Goal: Transaction & Acquisition: Purchase product/service

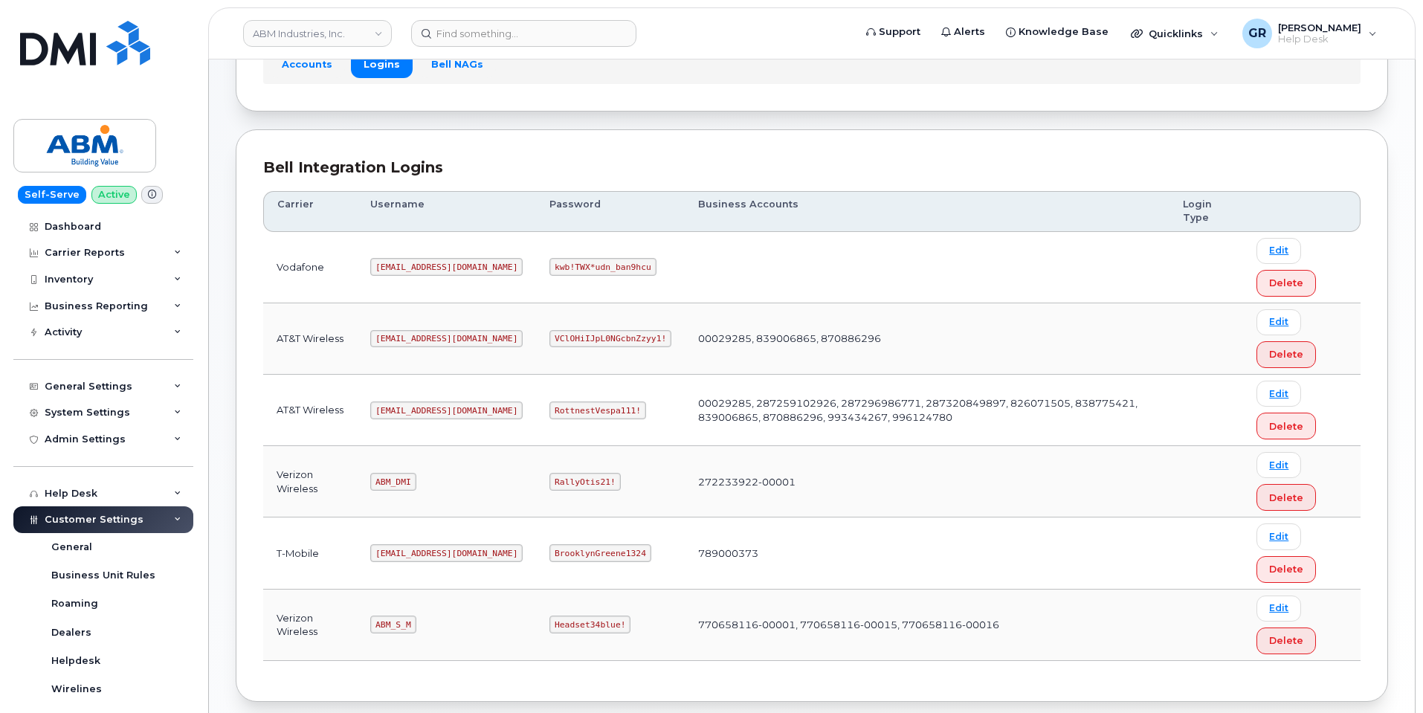
scroll to position [149, 0]
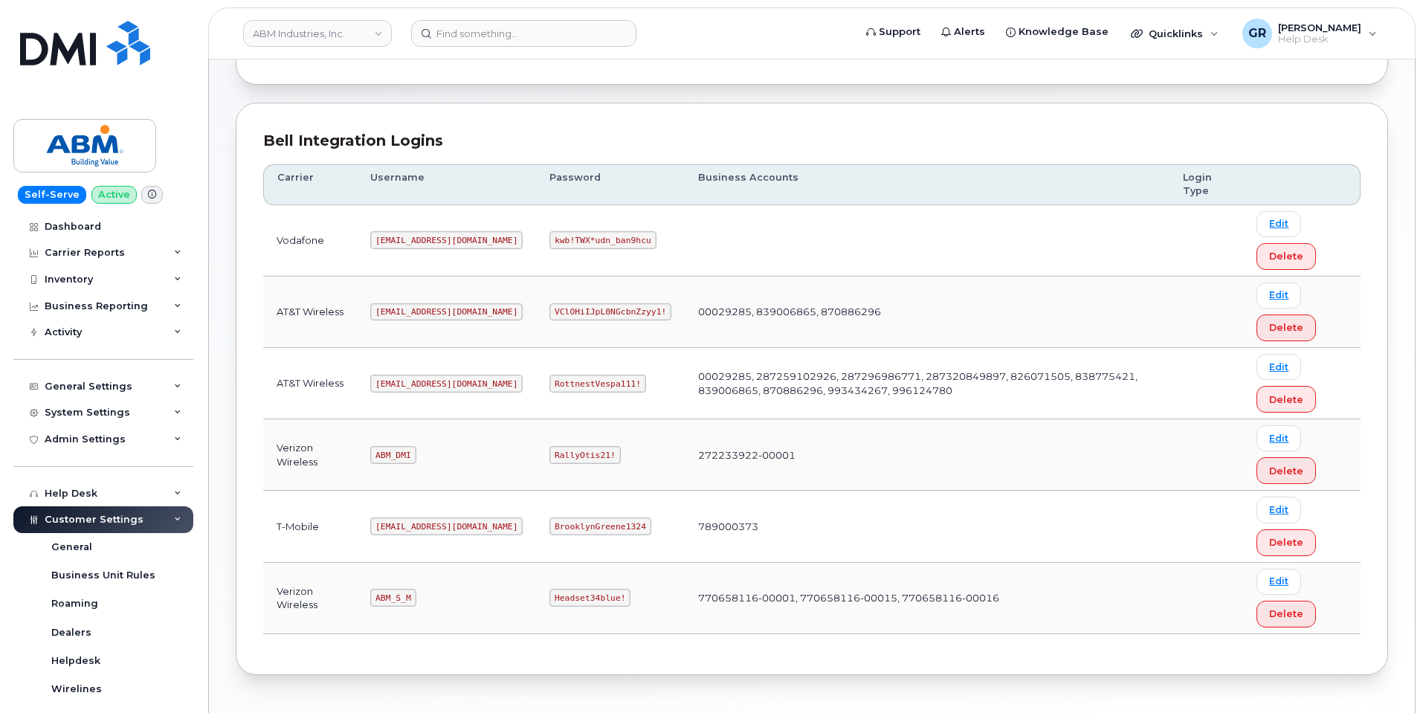
click at [396, 456] on code "ABM_DMI" at bounding box center [392, 455] width 45 height 18
copy code "ABM_DMI"
click at [549, 450] on code "RallyOtis21!" at bounding box center [584, 455] width 71 height 18
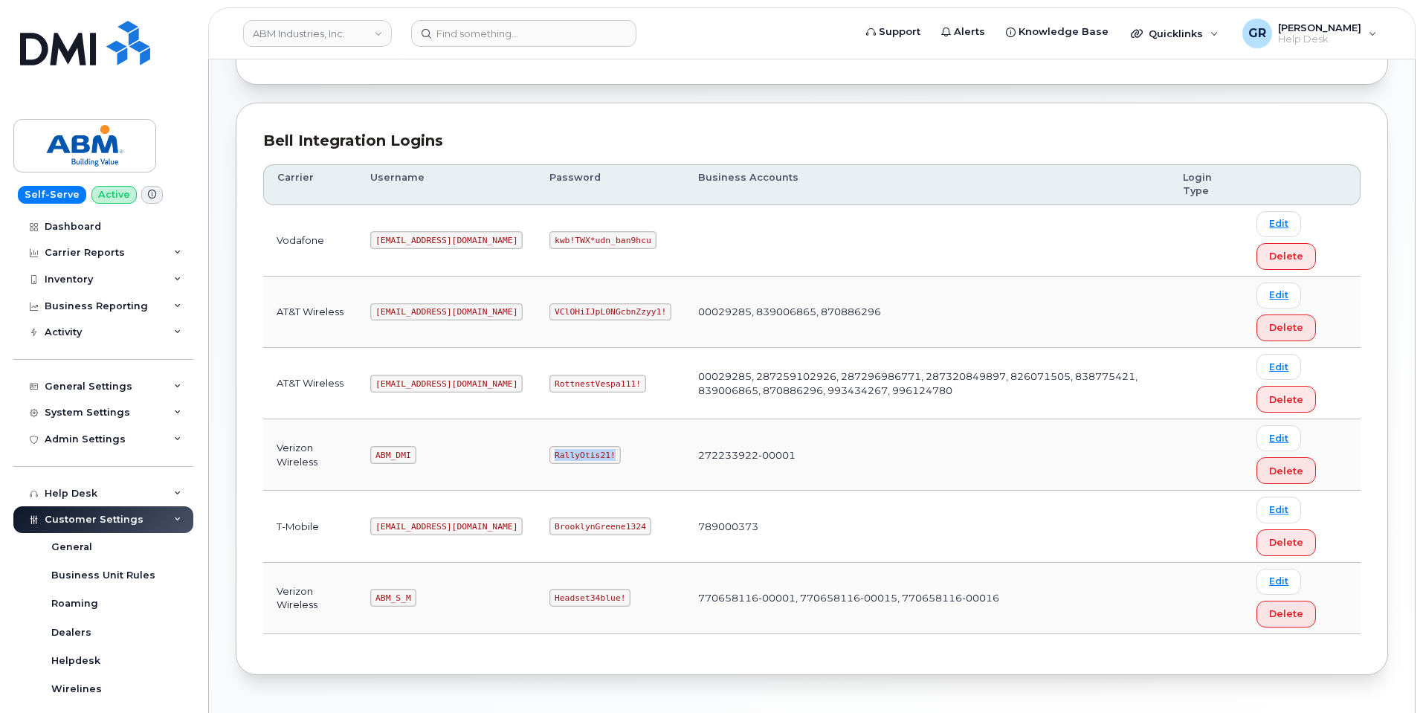
click at [549, 450] on code "RallyOtis21!" at bounding box center [584, 455] width 71 height 18
copy code "RallyOtis21!"
click at [402, 599] on code "ABM_S_M" at bounding box center [392, 598] width 45 height 18
click at [402, 603] on code "ABM_S_M" at bounding box center [392, 598] width 45 height 18
copy code "ABM_S_M"
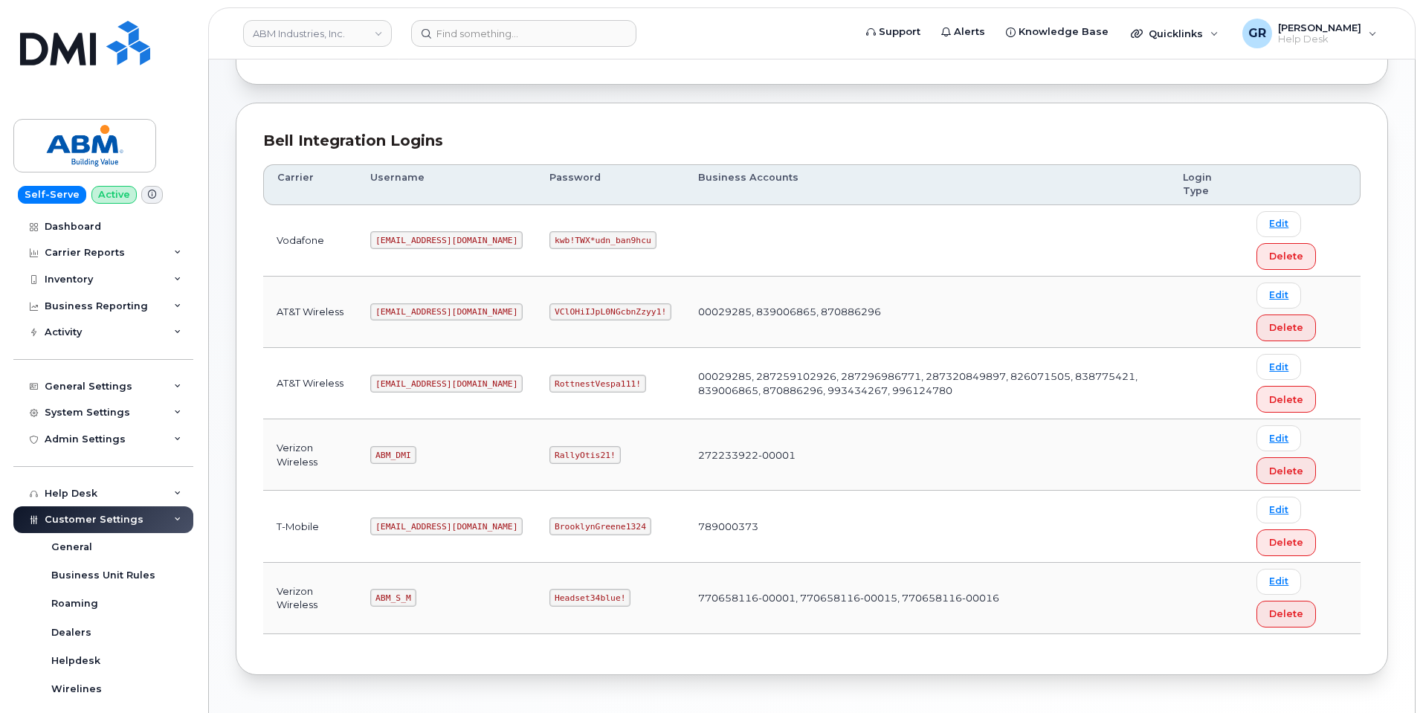
click at [549, 599] on code "Headset34blue!" at bounding box center [589, 598] width 81 height 18
copy code "Headset34blue!"
click at [396, 454] on code "ABM_DMI" at bounding box center [392, 455] width 45 height 18
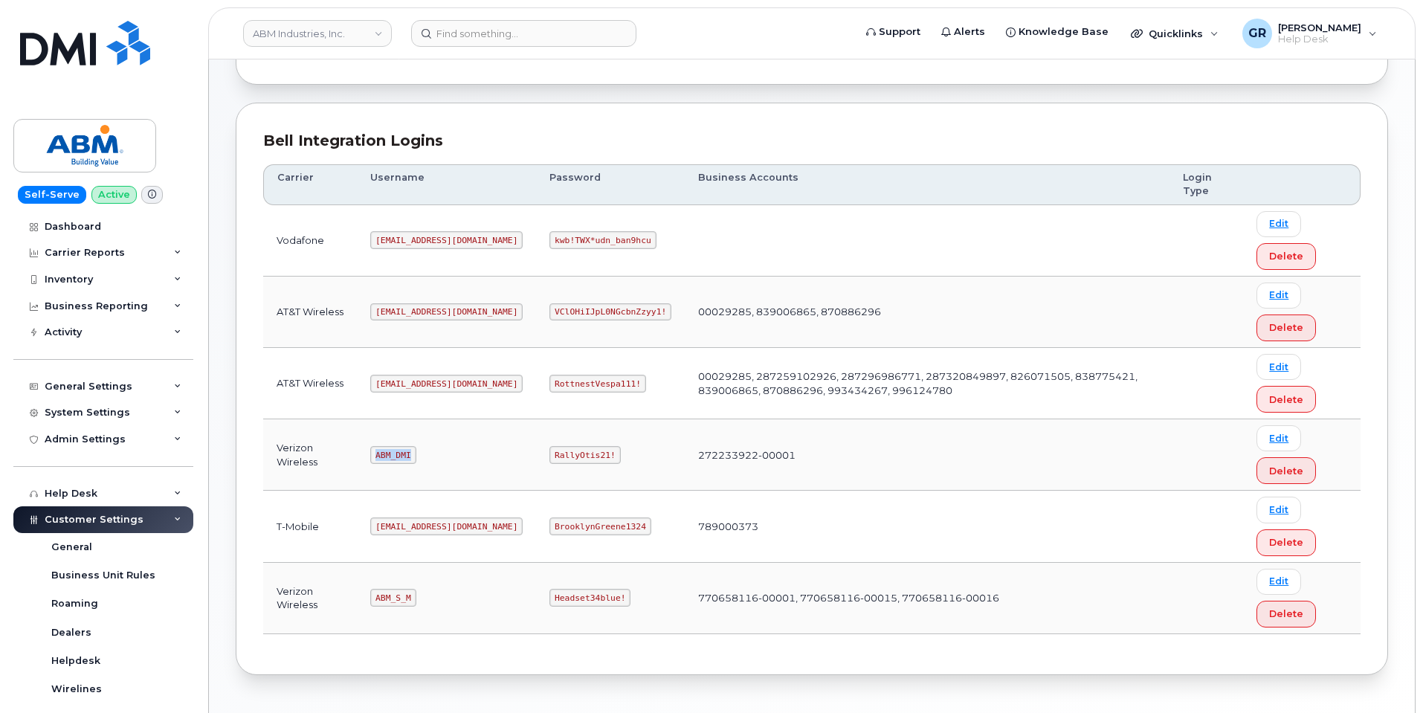
click at [396, 454] on code "ABM_DMI" at bounding box center [392, 455] width 45 height 18
copy code "ABM_DMI"
click at [922, 508] on td "789000373" at bounding box center [927, 526] width 485 height 71
click at [403, 596] on code "ABM_S_M" at bounding box center [392, 598] width 45 height 18
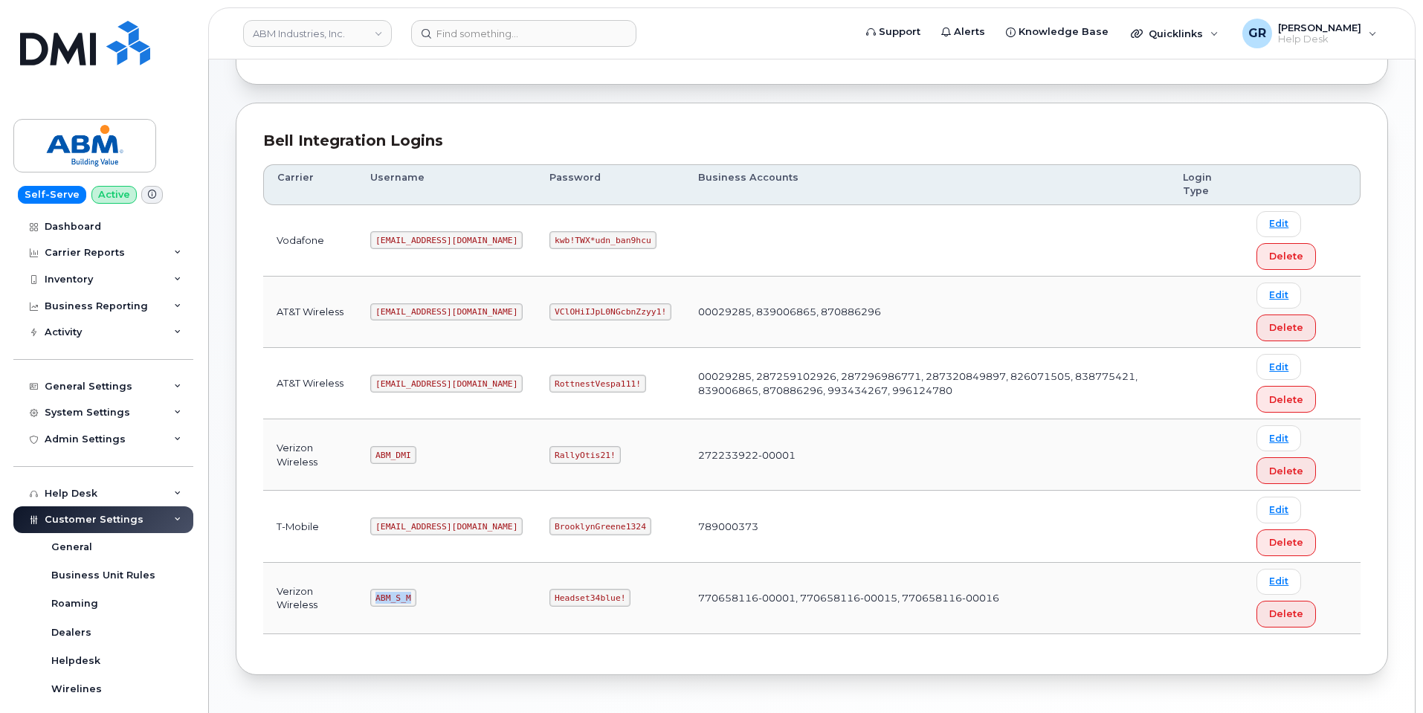
click at [402, 596] on code "ABM_S_M" at bounding box center [392, 598] width 45 height 18
copy code "ABM_S_M"
click at [549, 597] on code "Headset34blue!" at bounding box center [589, 598] width 81 height 18
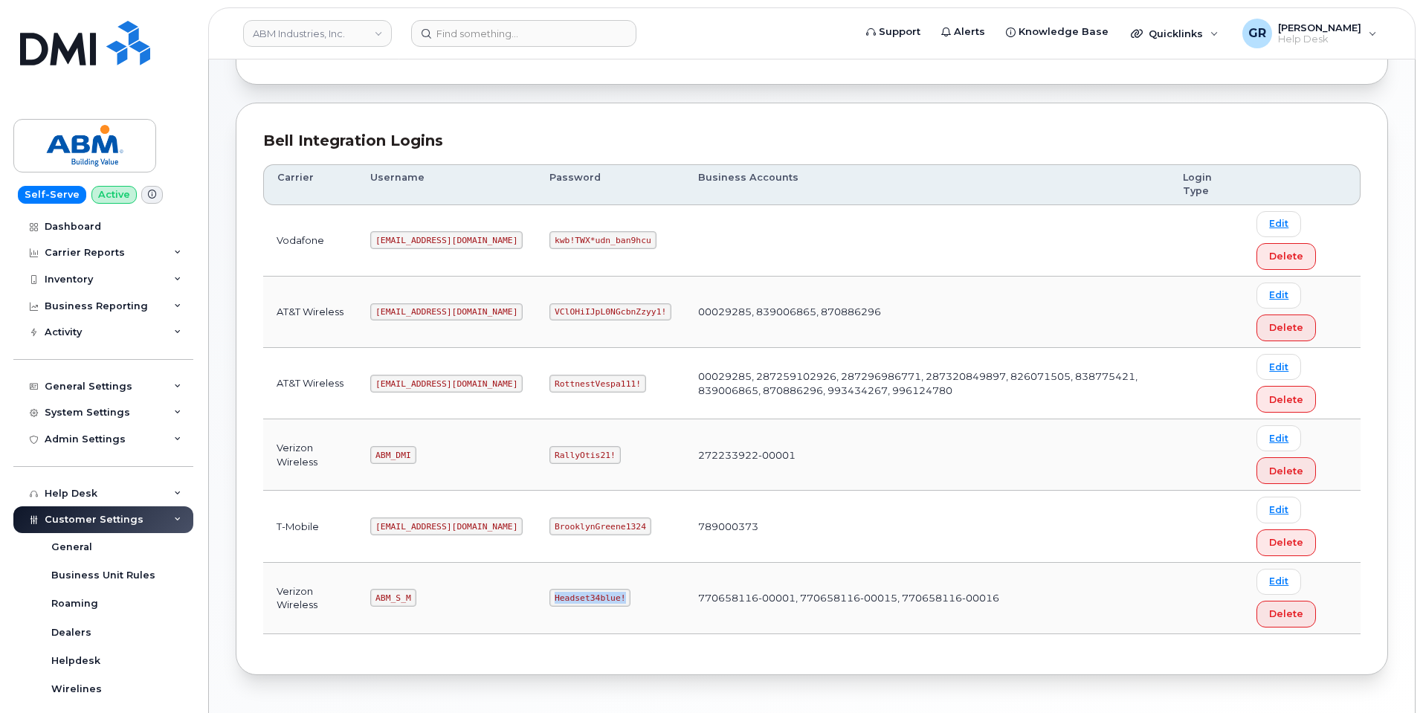
click at [549, 597] on code "Headset34blue!" at bounding box center [589, 598] width 81 height 18
copy code "Headset34blue!"
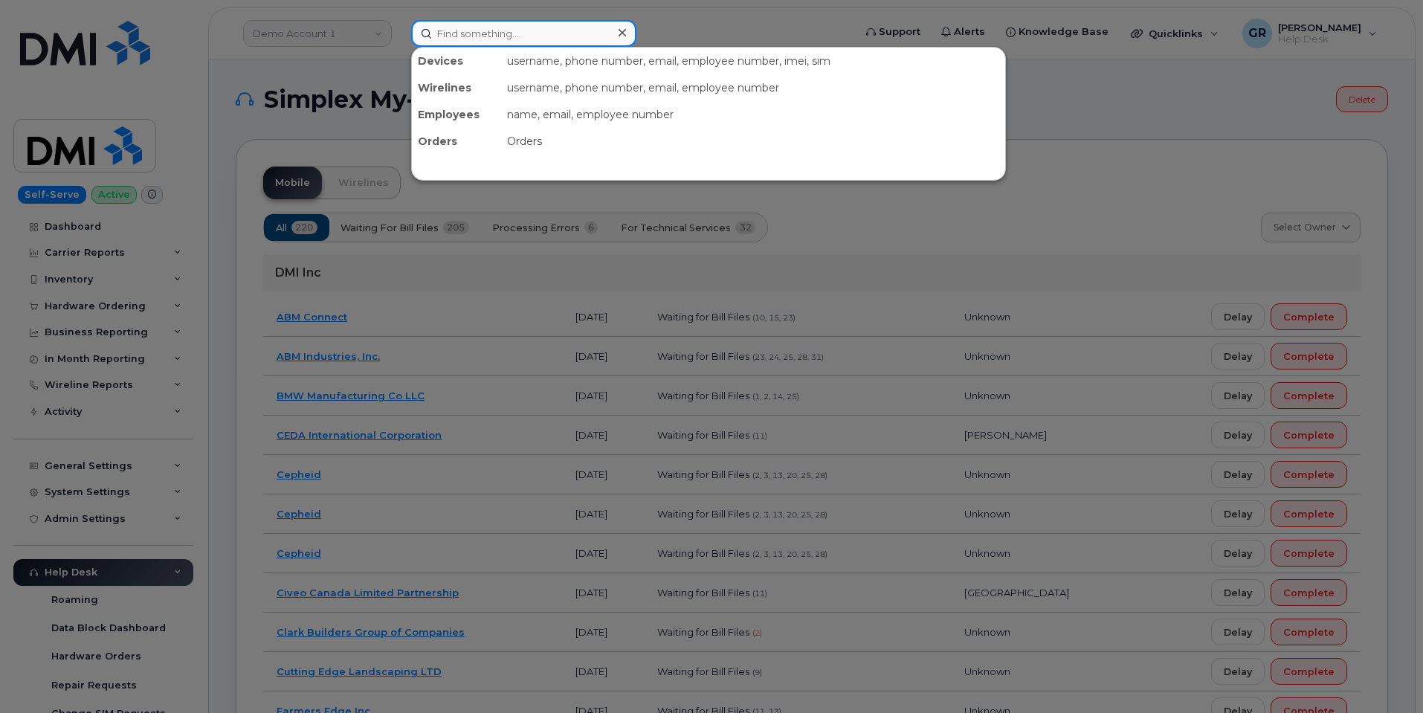
click at [443, 29] on input at bounding box center [523, 33] width 225 height 27
paste input "354933277419978"
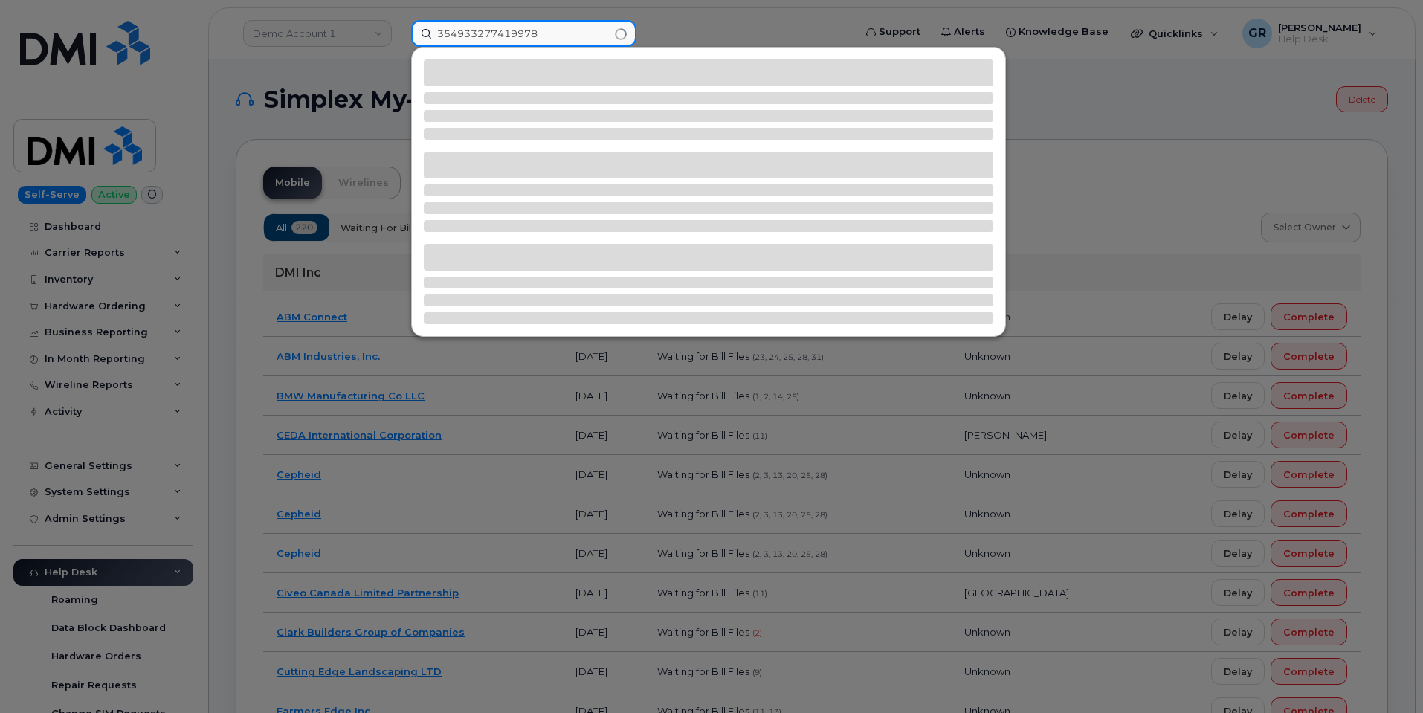
type input "354933277419978"
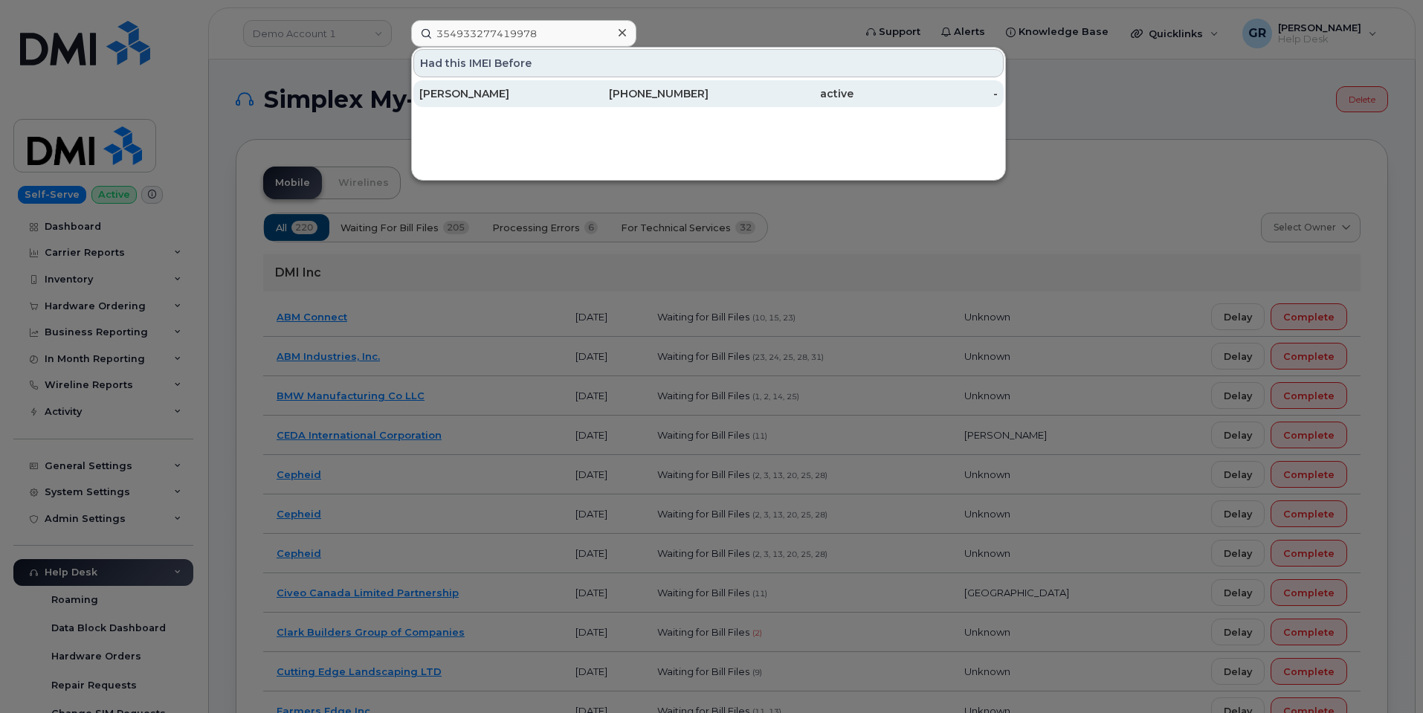
click at [465, 103] on div "MARIVEL SANCHEZ" at bounding box center [491, 93] width 145 height 27
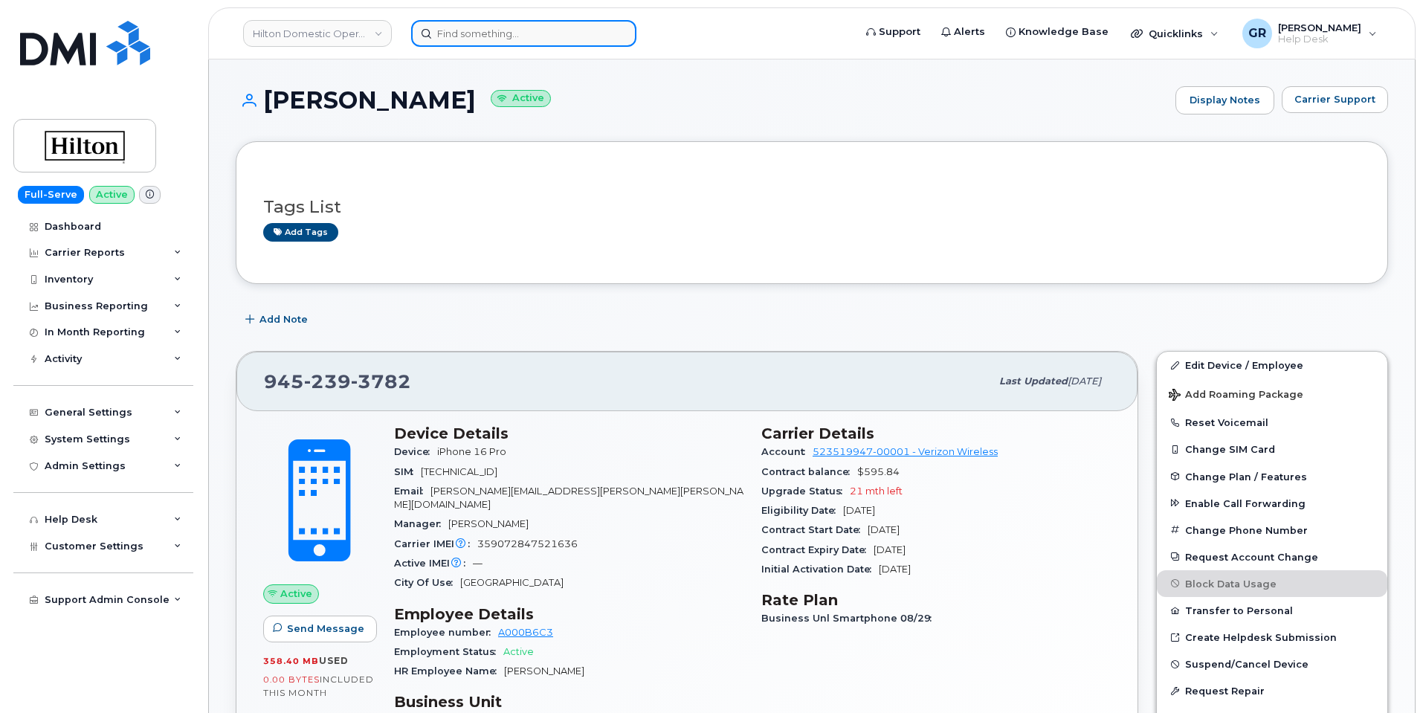
click at [493, 35] on input at bounding box center [523, 33] width 225 height 27
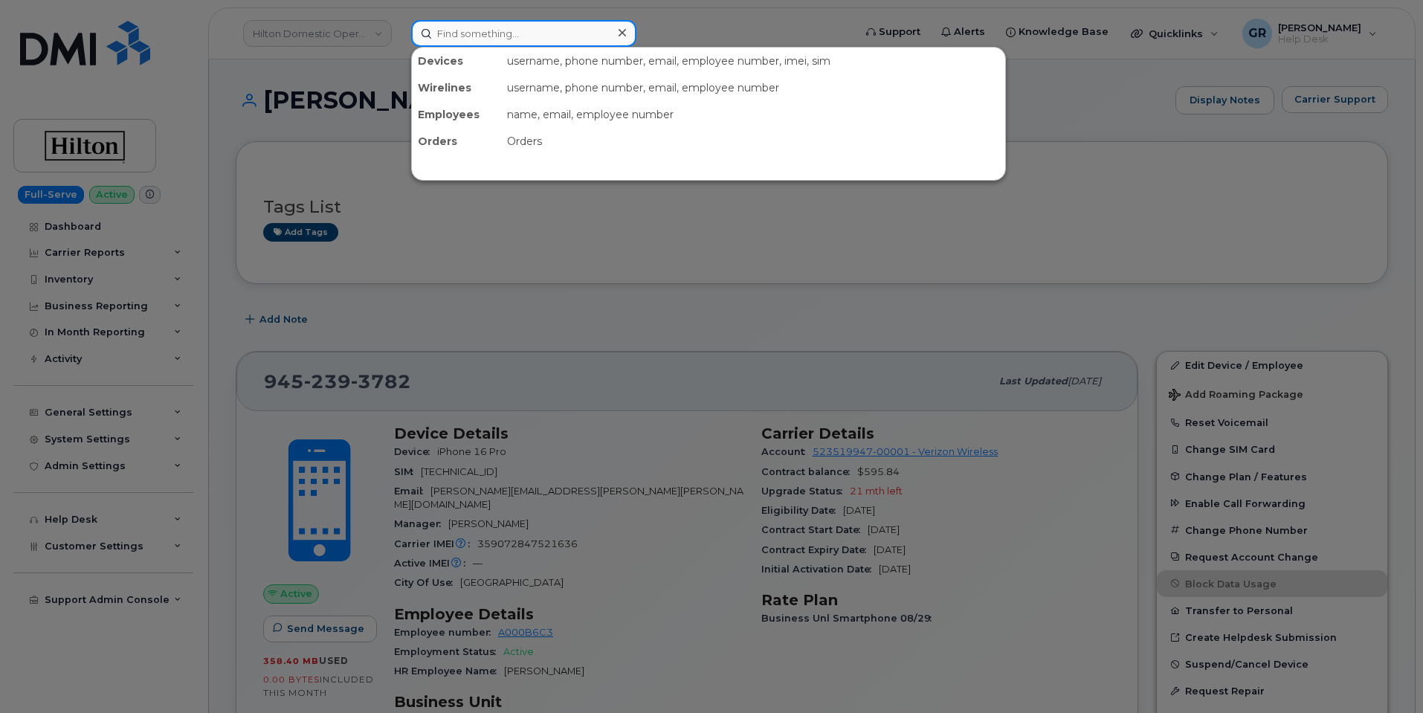
paste input "2484040673"
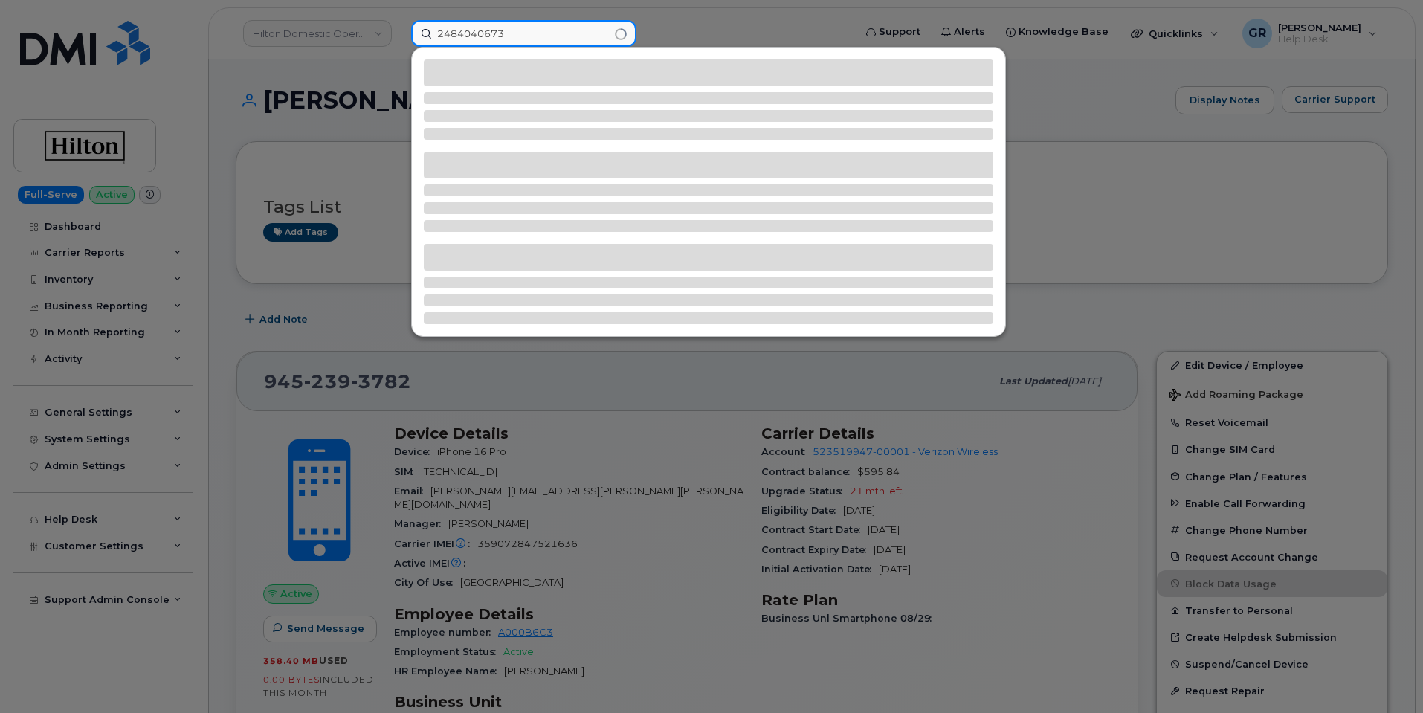
type input "2484040673"
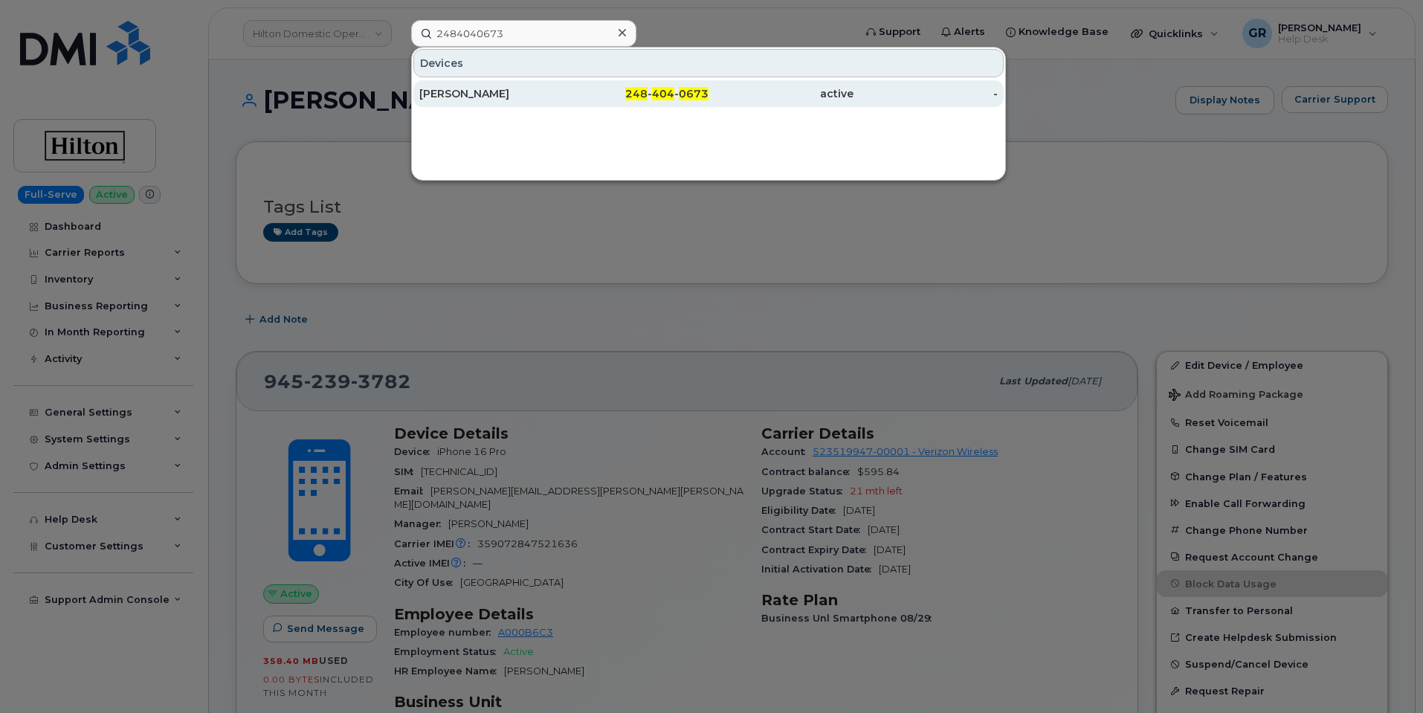
click at [573, 92] on div "248 - 404 - 0673" at bounding box center [636, 93] width 145 height 15
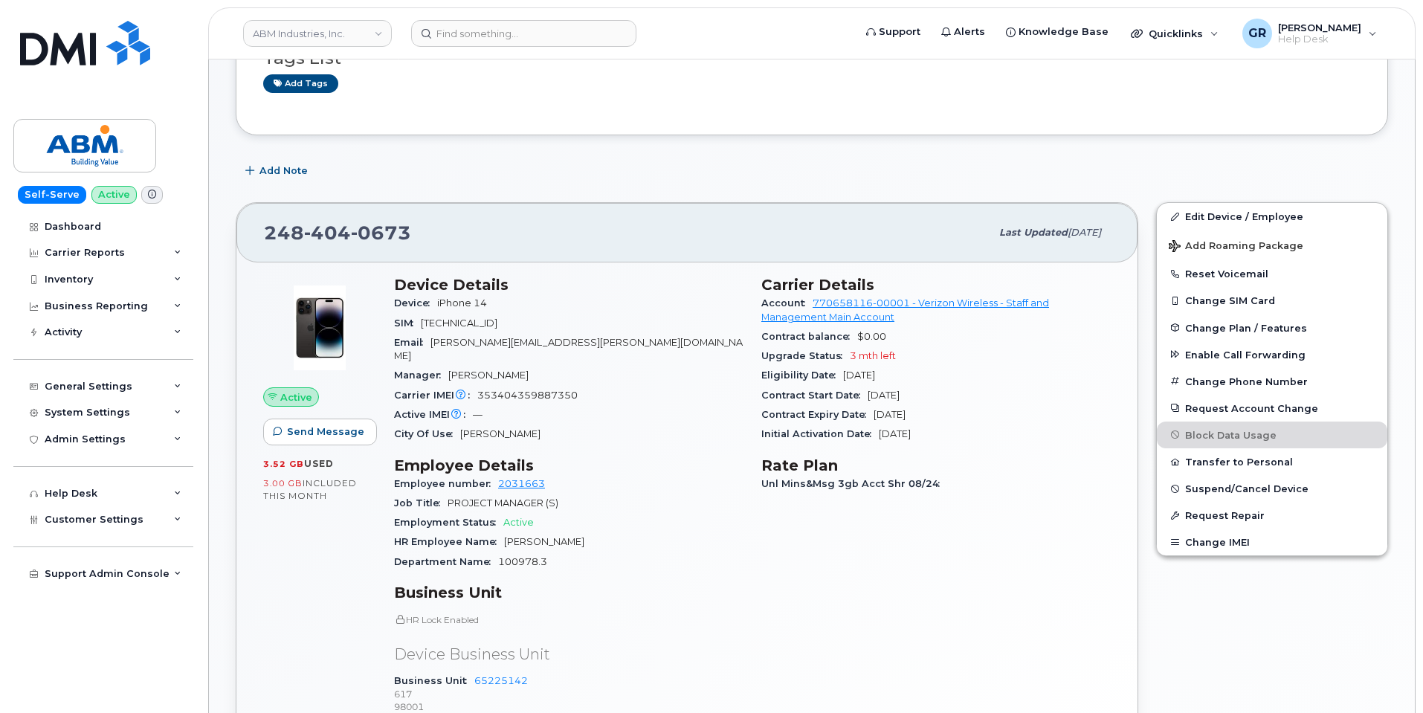
scroll to position [349, 0]
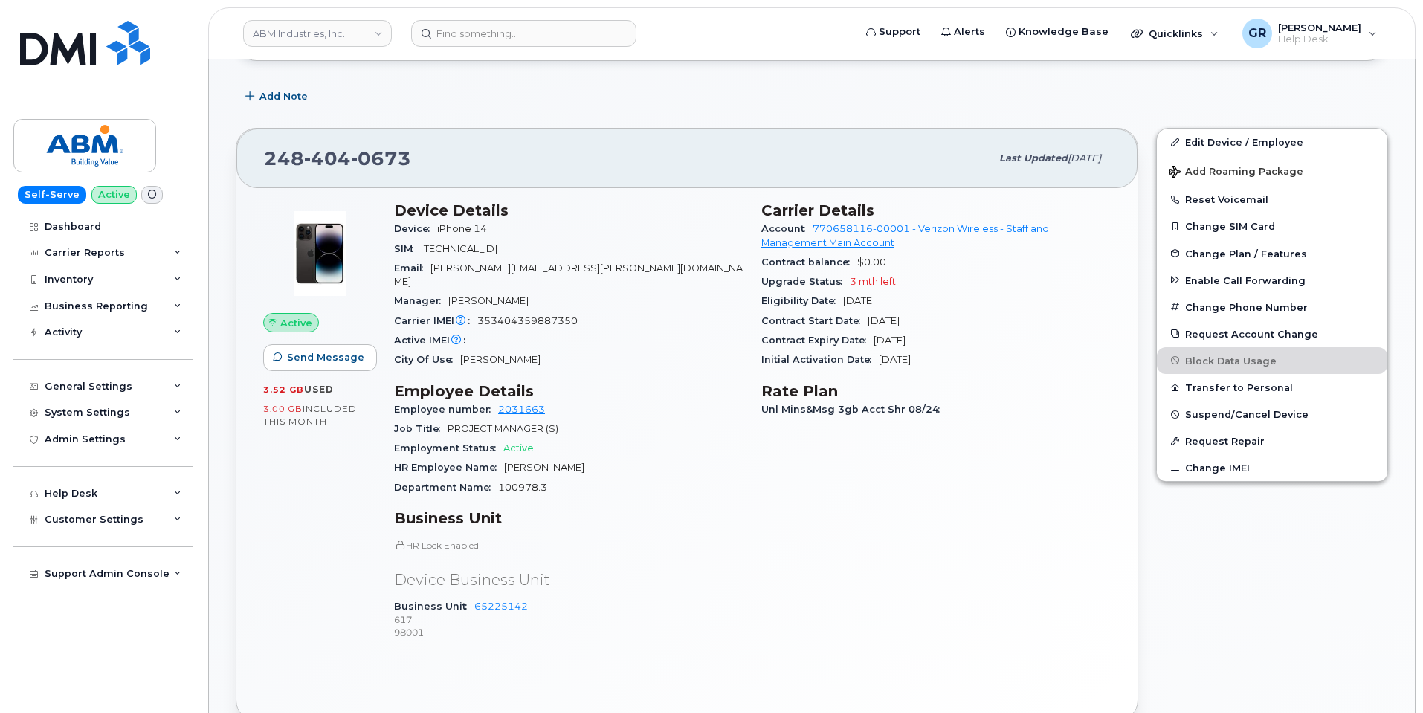
drag, startPoint x: 531, startPoint y: 250, endPoint x: 571, endPoint y: 245, distance: 40.5
click at [571, 245] on div "SIM 89148000010103591087" at bounding box center [568, 248] width 349 height 19
drag, startPoint x: 543, startPoint y: 587, endPoint x: 466, endPoint y: 597, distance: 77.2
click at [466, 597] on div "Business Unit 65225142 617 98001" at bounding box center [568, 619] width 349 height 45
copy link "65225142"
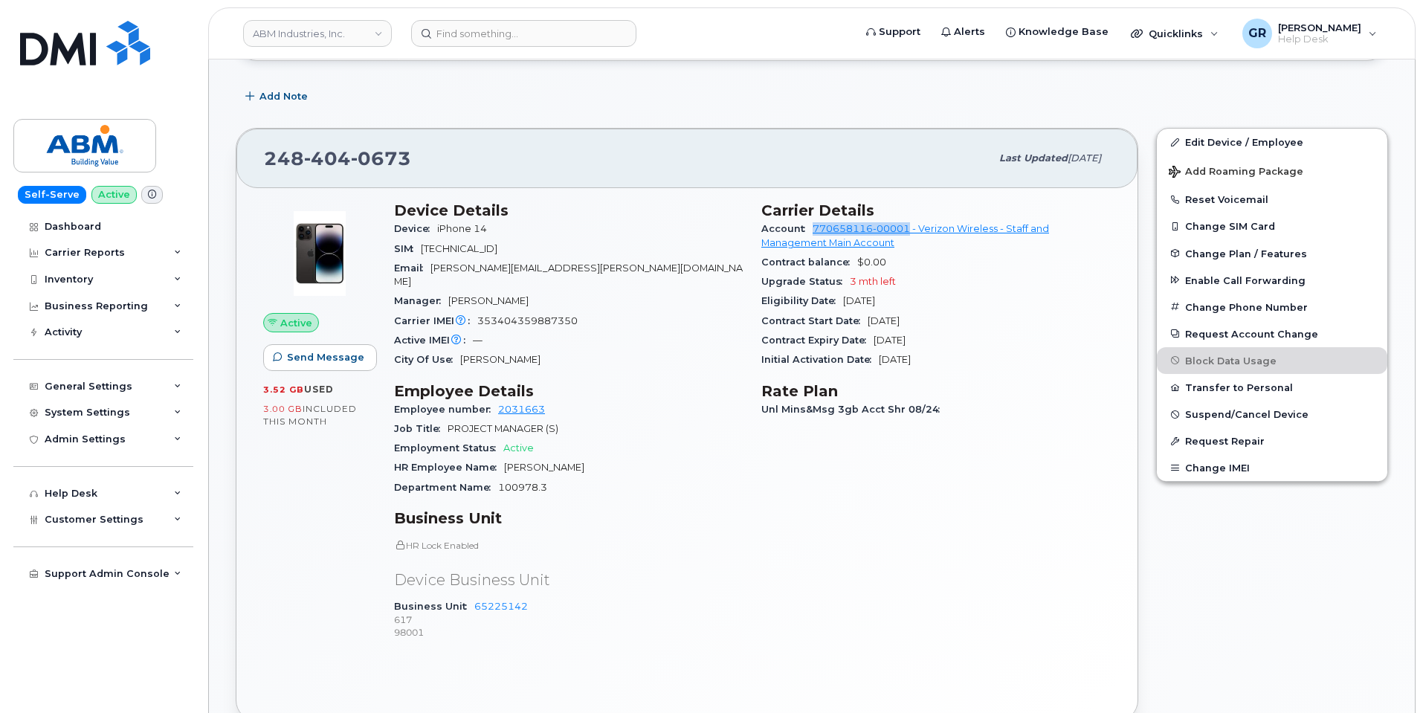
drag, startPoint x: 807, startPoint y: 228, endPoint x: 911, endPoint y: 232, distance: 104.2
click at [911, 232] on div "Account 770658116-00001 - Verizon Wireless - Staff and Management Main Account" at bounding box center [935, 235] width 349 height 33
copy link "770658116-00001"
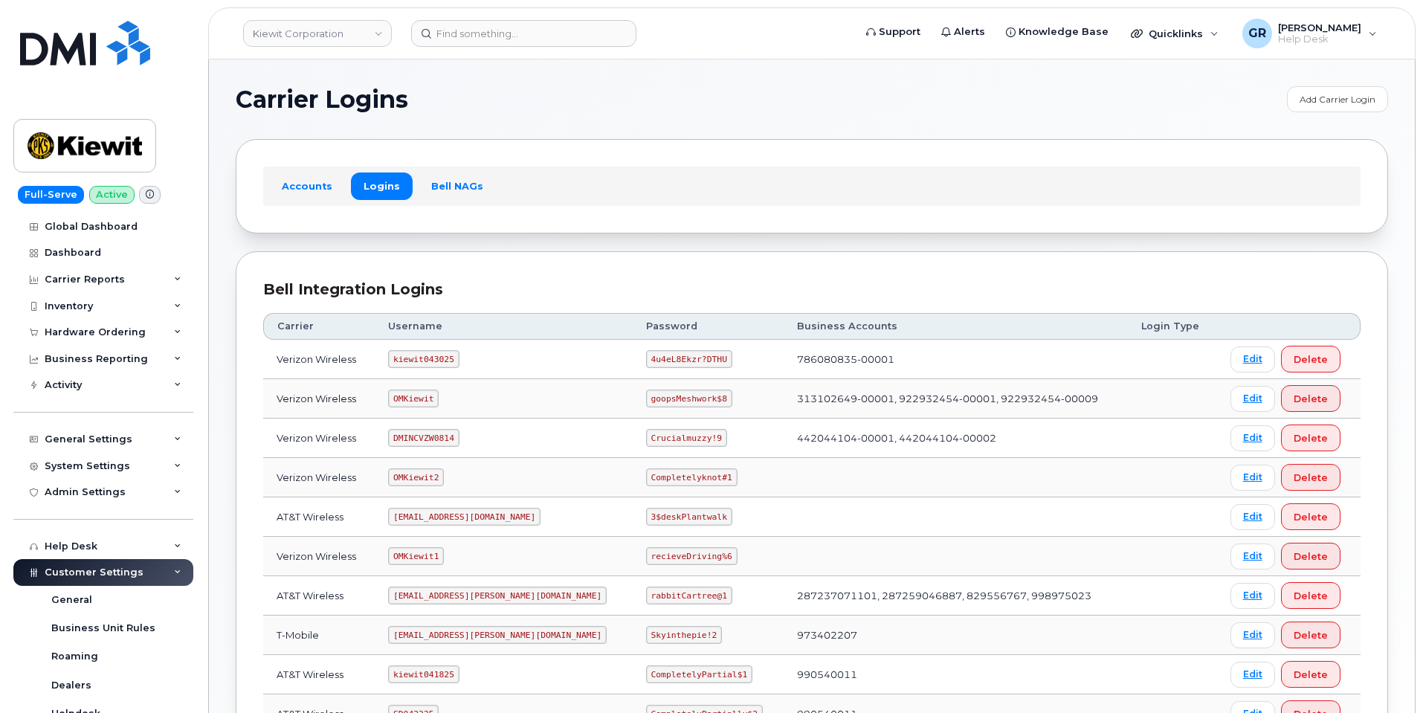
click at [646, 354] on code "4u4eL8Ekzr?DTHU" at bounding box center [689, 359] width 86 height 18
copy code "4u4eL8Ekzr?DTHU"
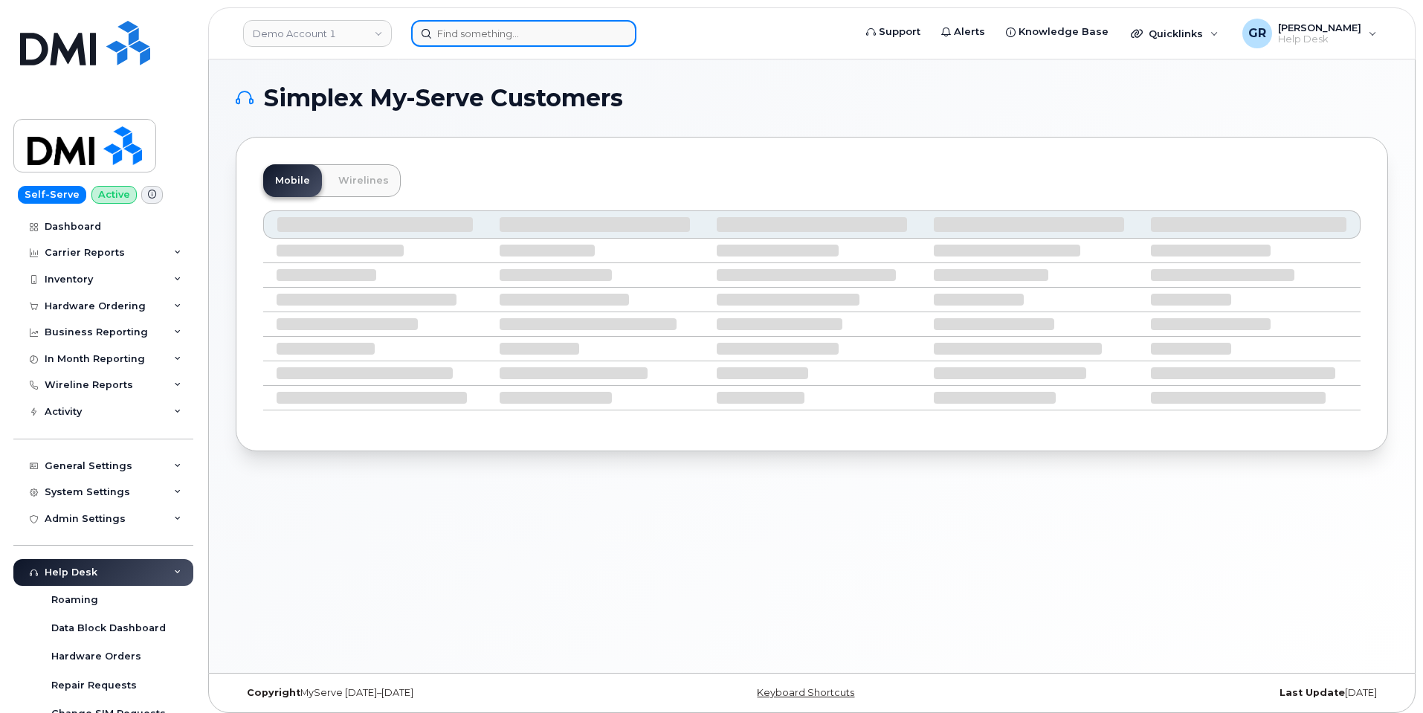
click at [481, 38] on input at bounding box center [523, 33] width 225 height 27
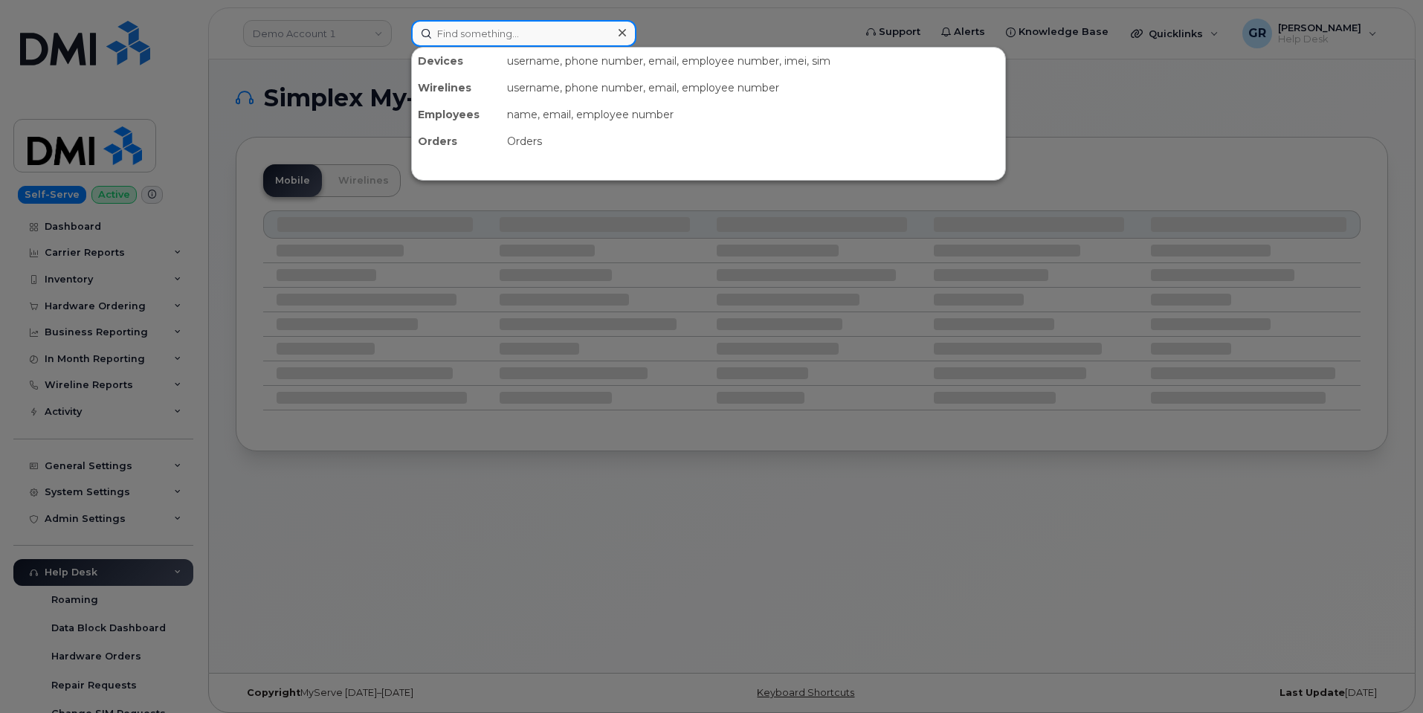
paste input "Alicia Bailey"
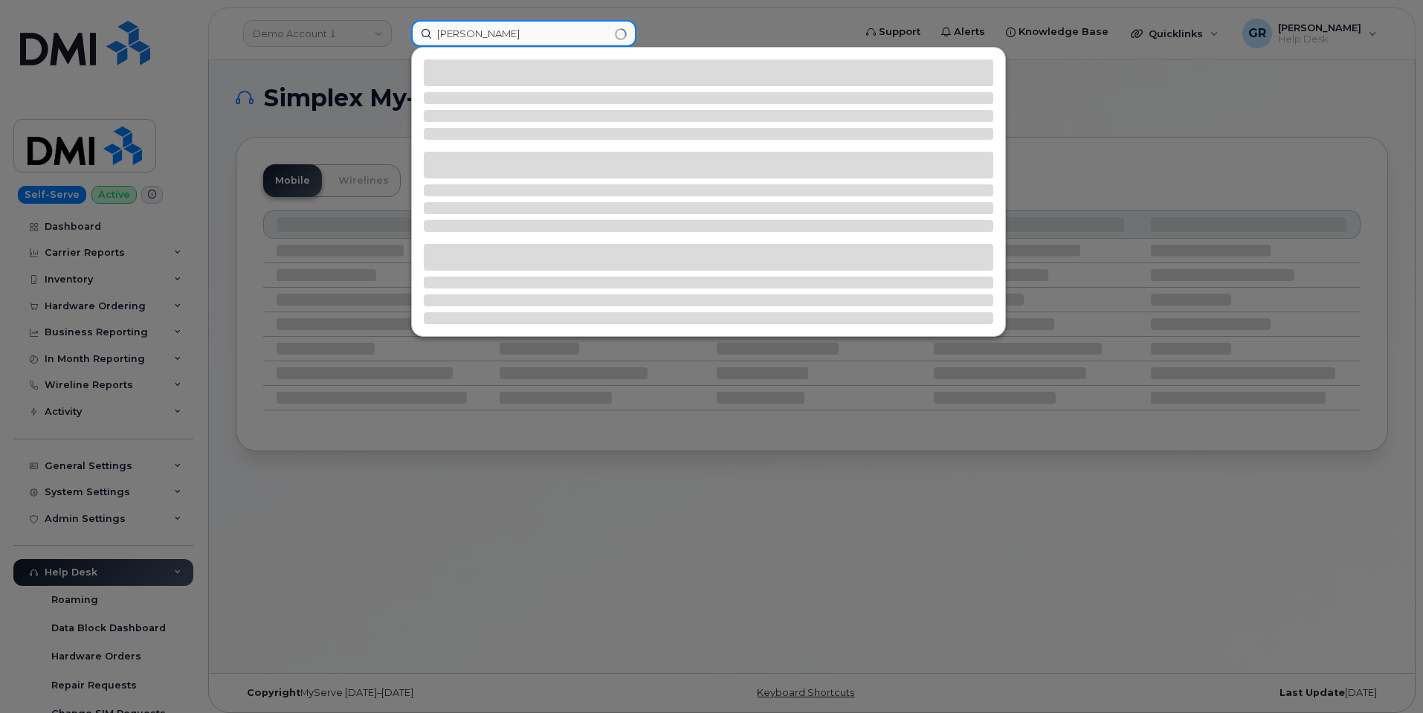
type input "Alicia Bailey"
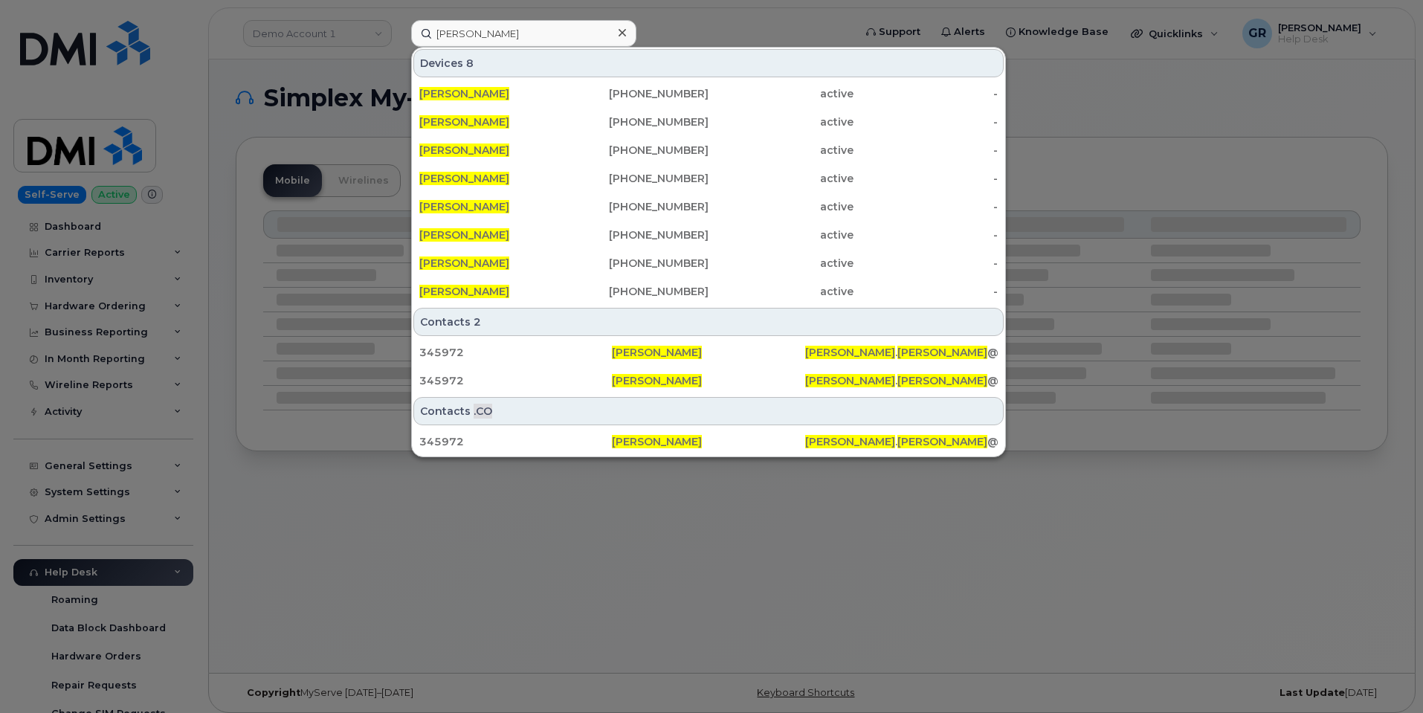
click at [659, 587] on div at bounding box center [711, 356] width 1423 height 713
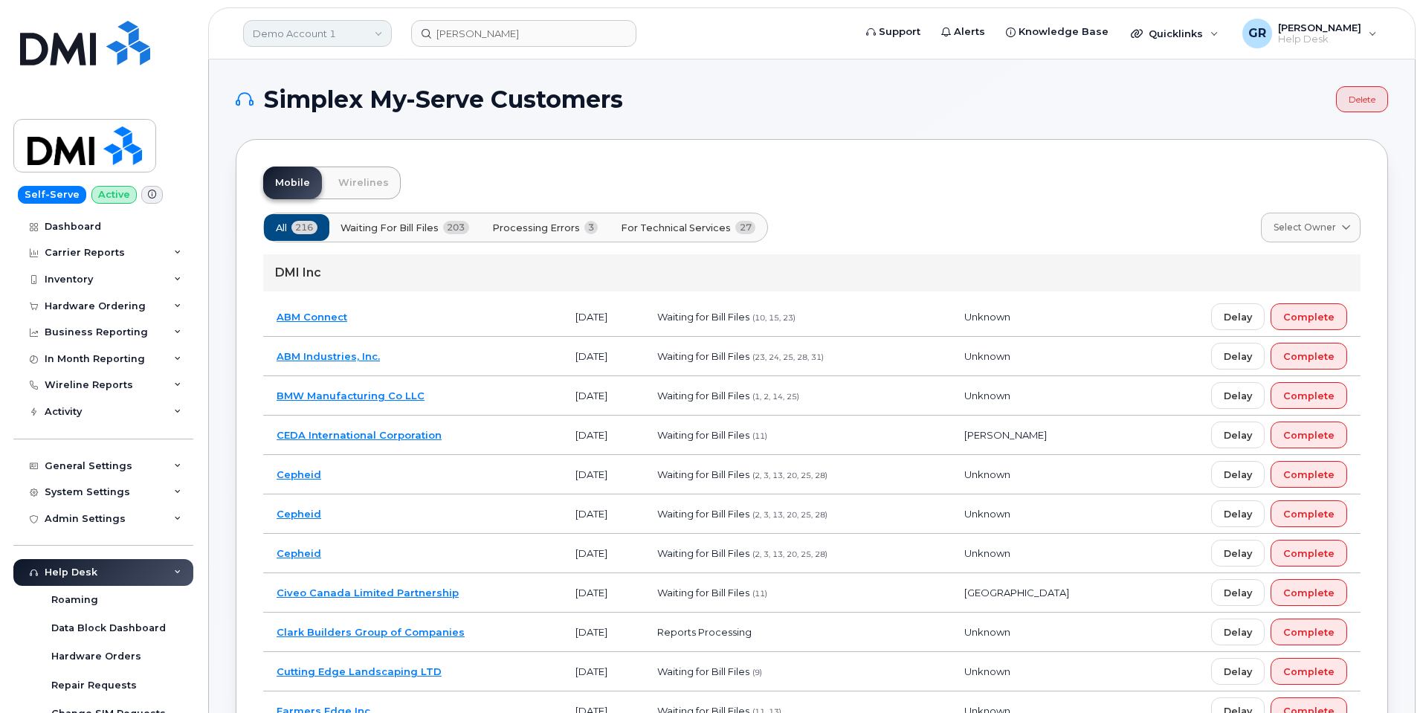
click at [370, 25] on link "Demo Account 1" at bounding box center [317, 33] width 149 height 27
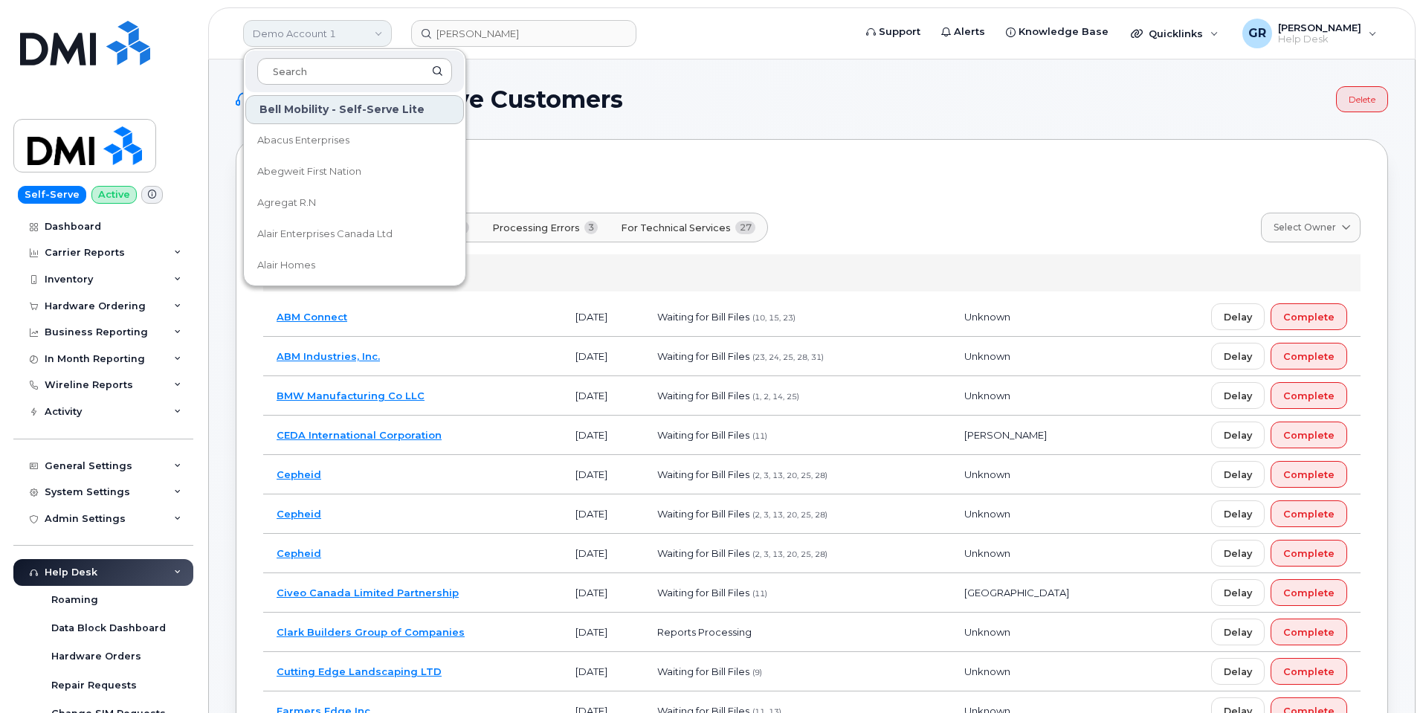
click at [376, 28] on link "Demo Account 1" at bounding box center [317, 33] width 149 height 27
click at [359, 77] on input at bounding box center [354, 71] width 195 height 27
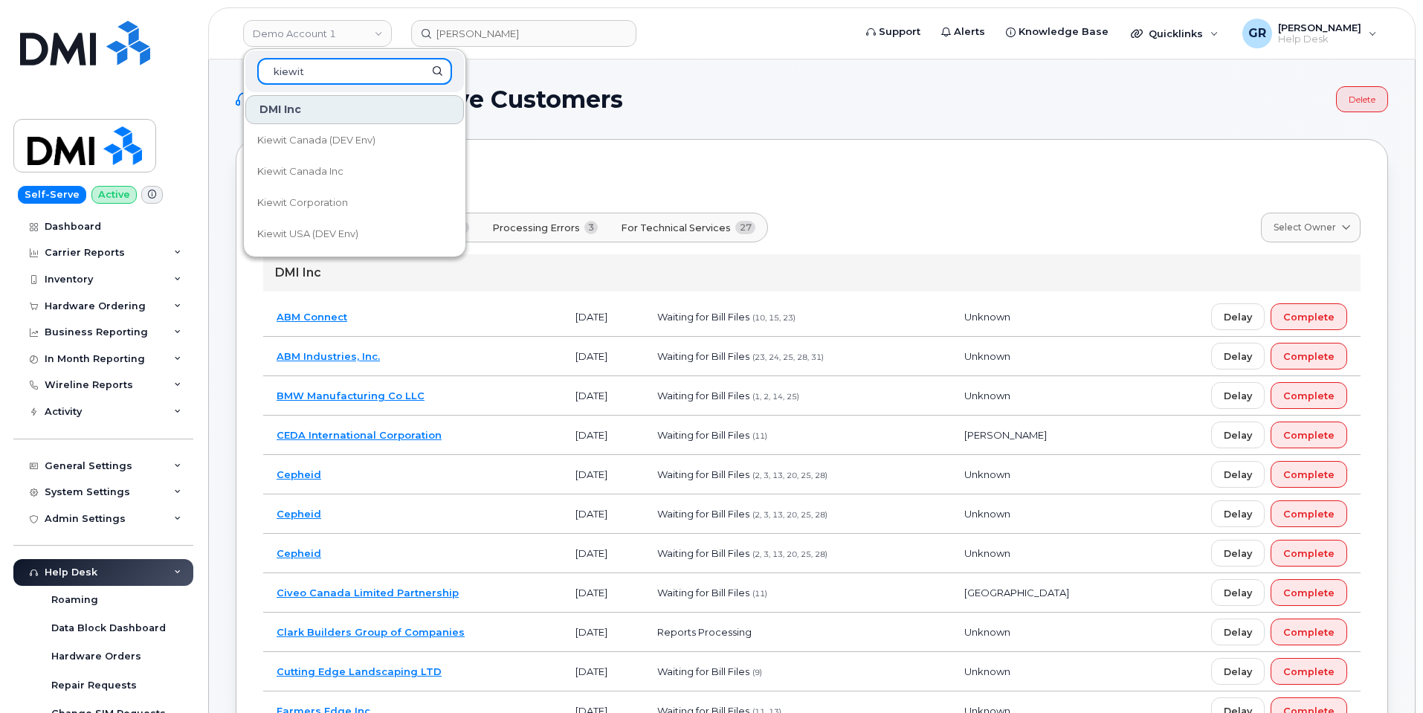
type input "kiewit"
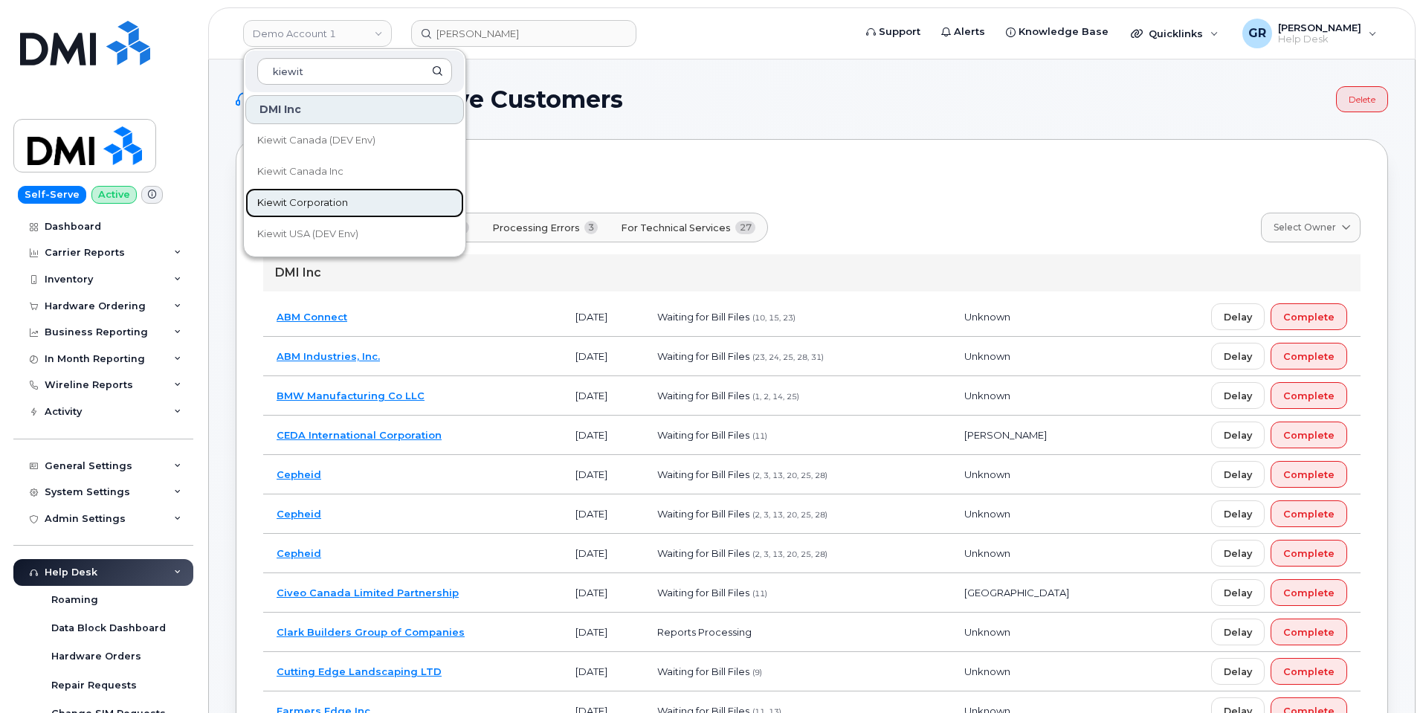
click at [344, 202] on span "Kiewit Corporation" at bounding box center [302, 203] width 91 height 15
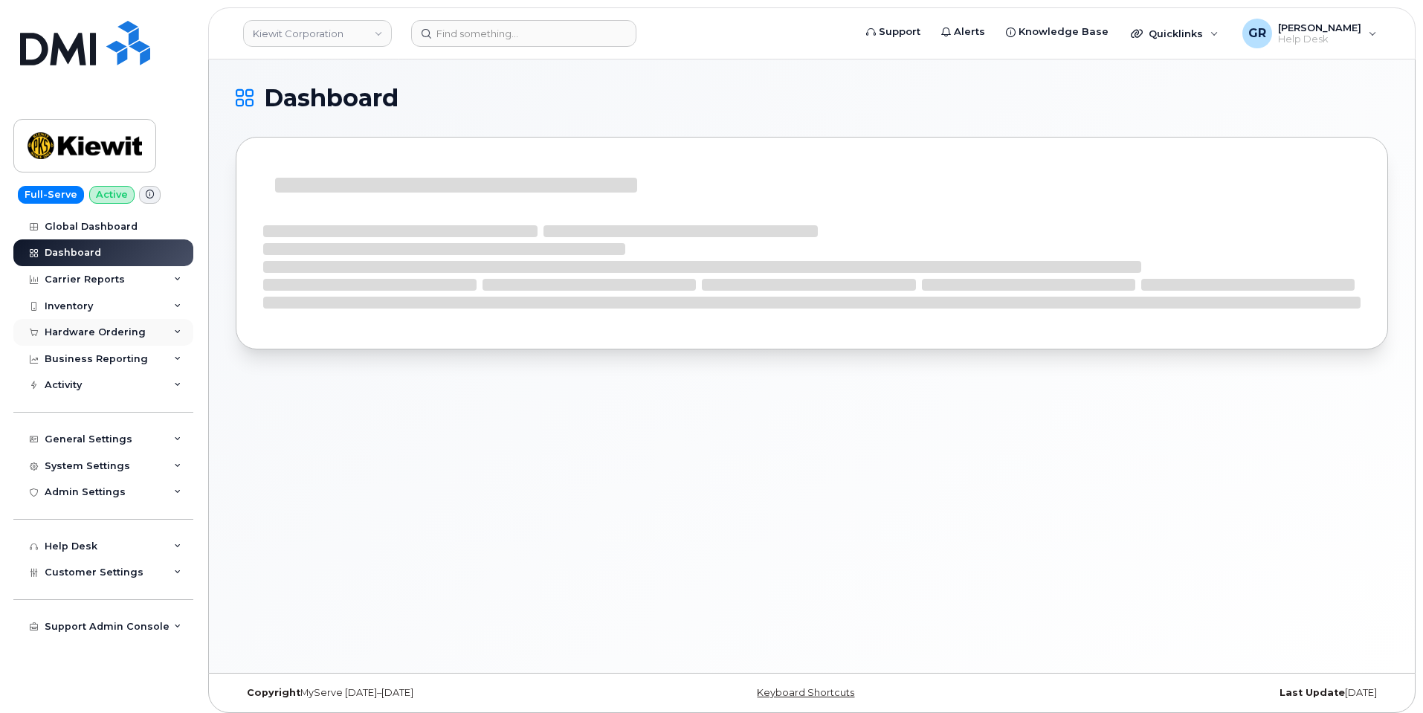
click at [119, 341] on div "Hardware Ordering" at bounding box center [103, 332] width 180 height 27
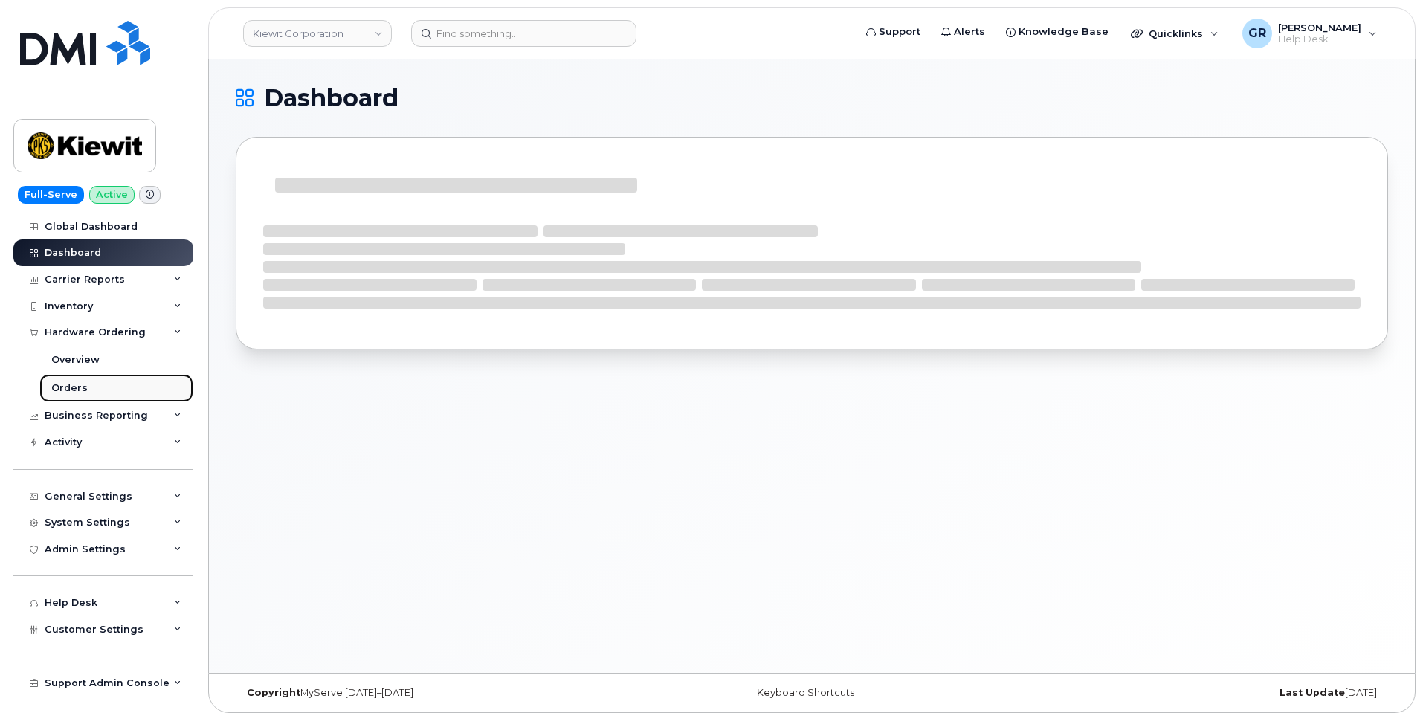
click at [119, 381] on link "Orders" at bounding box center [116, 388] width 154 height 28
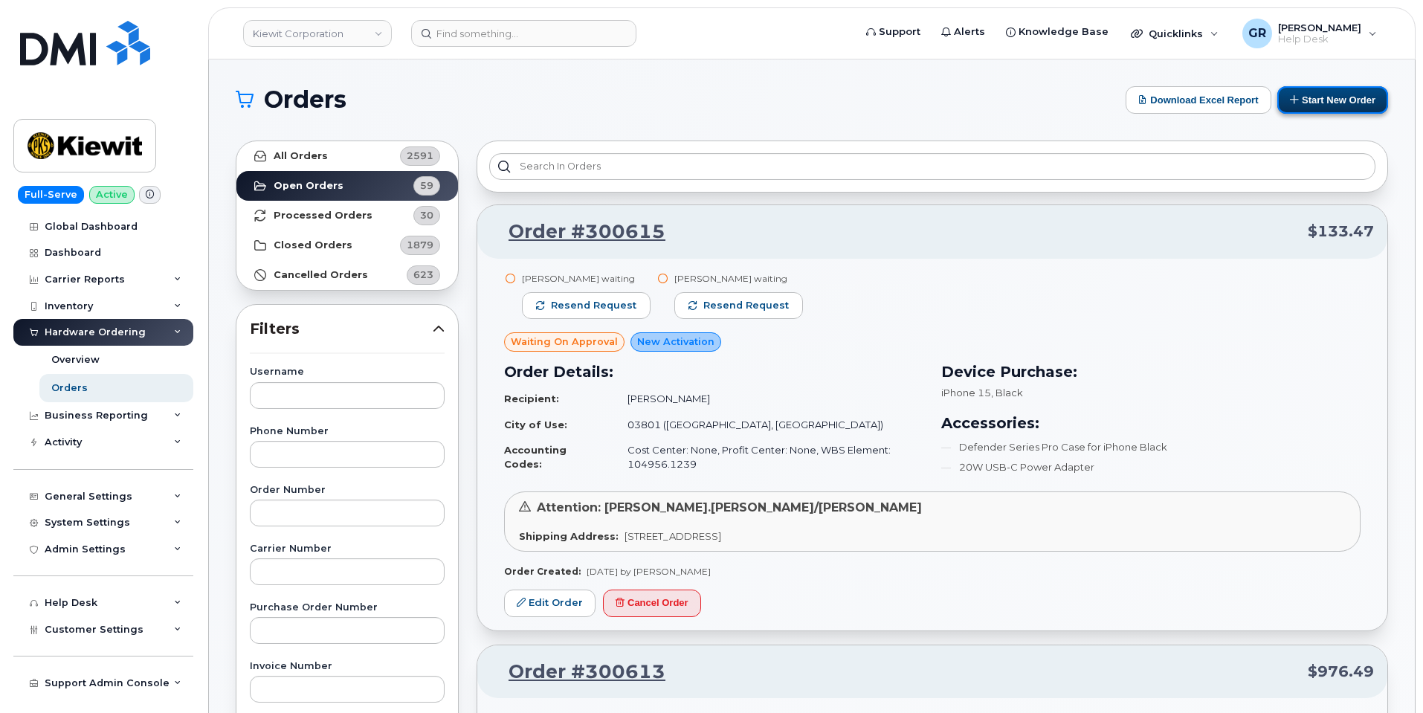
click at [1335, 97] on button "Start New Order" at bounding box center [1332, 100] width 111 height 28
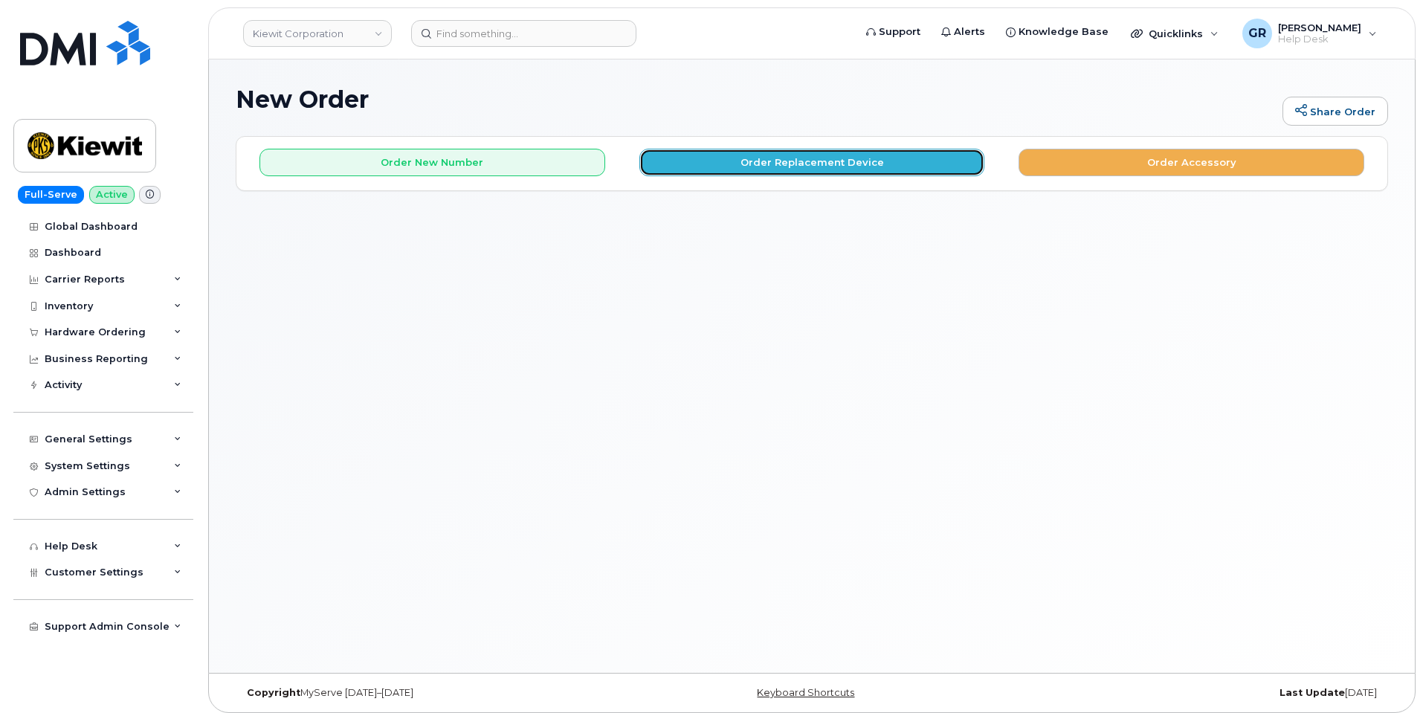
click at [788, 155] on button "Order Replacement Device" at bounding box center [812, 163] width 346 height 28
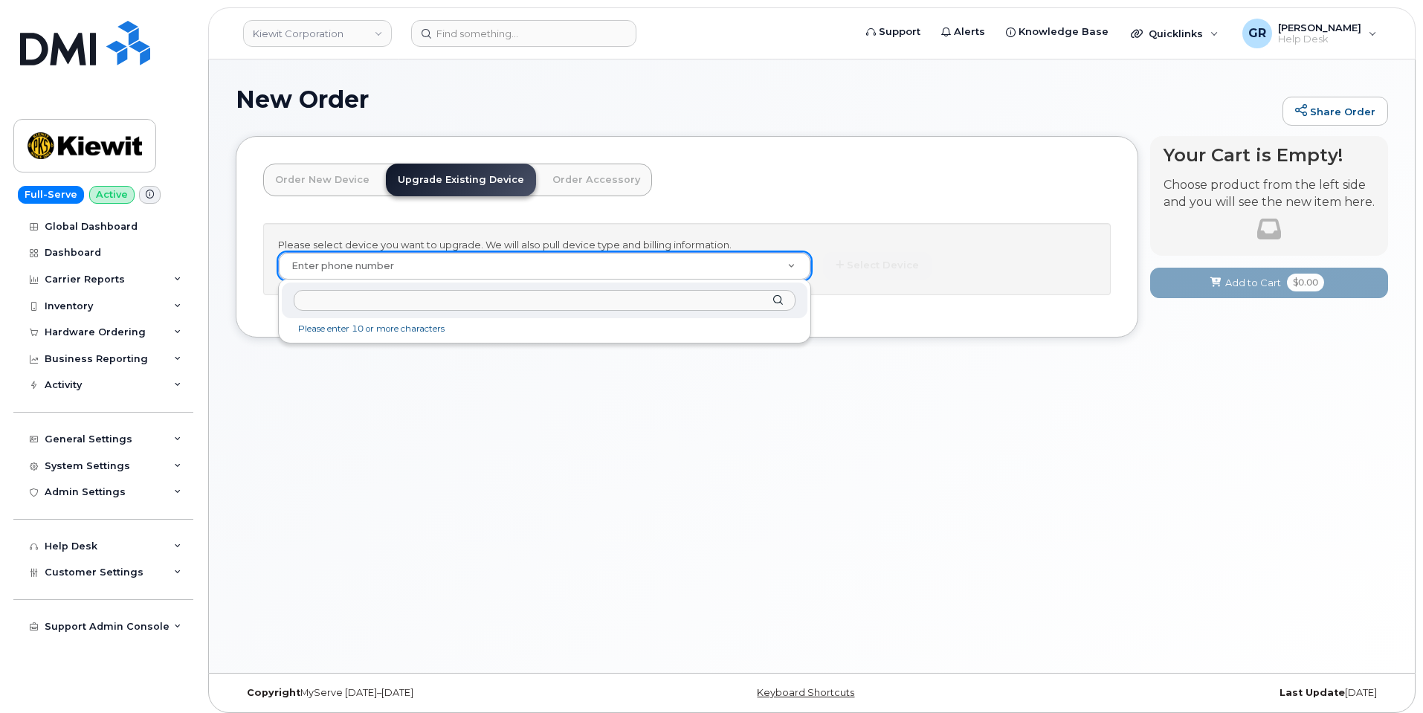
click at [448, 294] on input "text" at bounding box center [545, 301] width 502 height 22
paste input "563.594.8448"
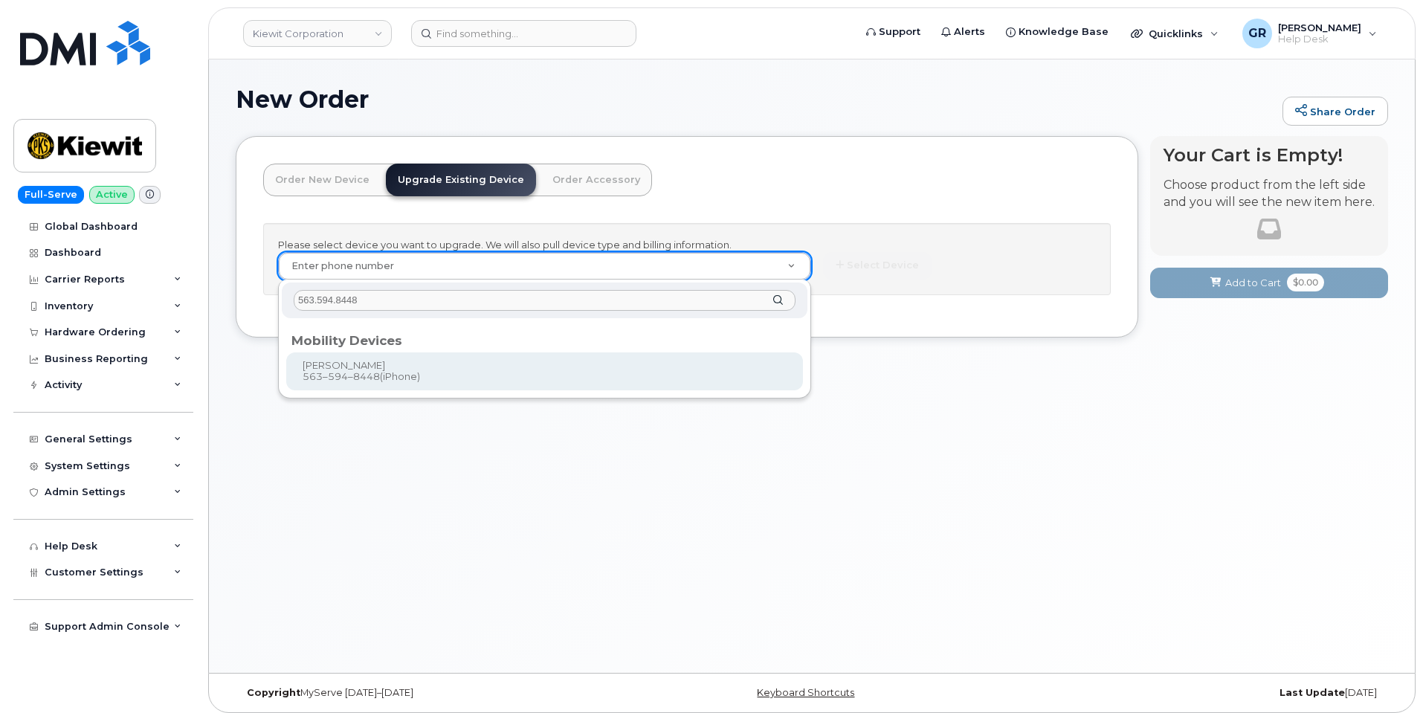
type input "563.594.8448"
type input "1245841"
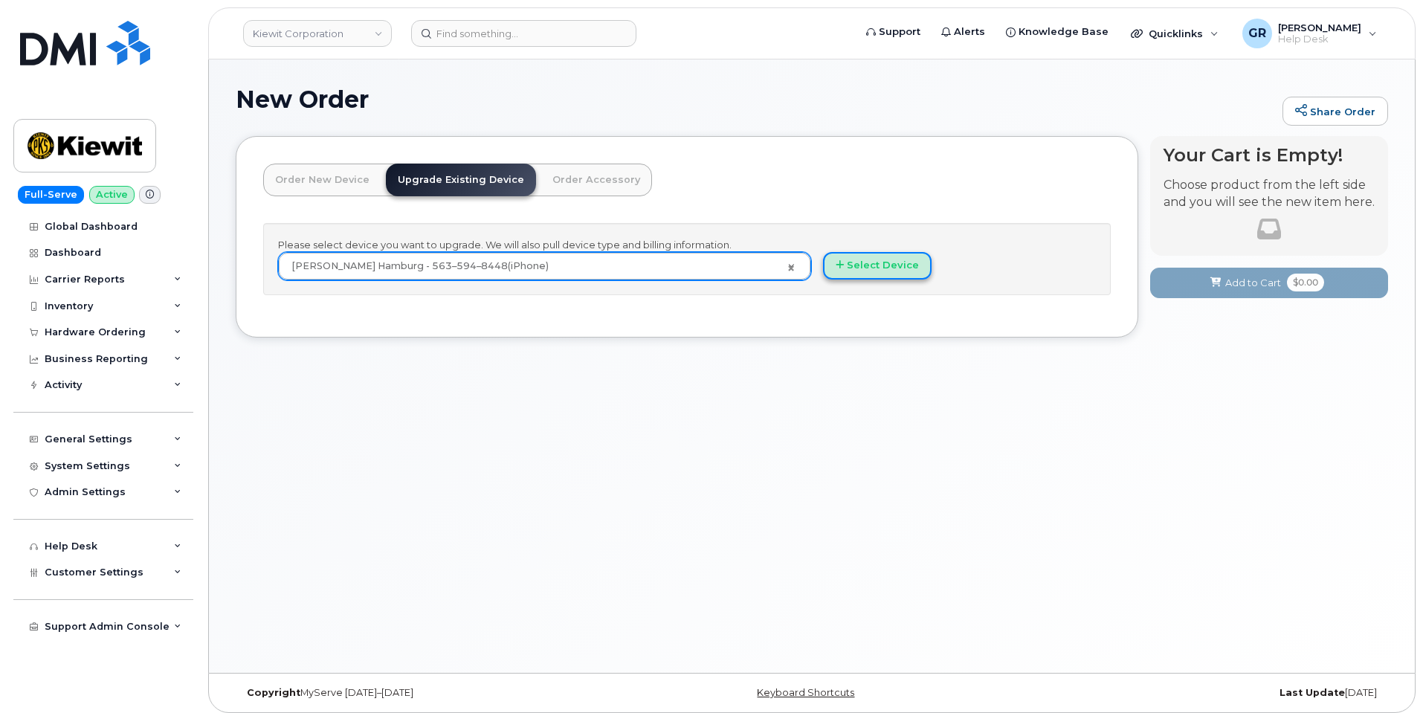
click at [883, 262] on button "Select Device" at bounding box center [877, 266] width 109 height 28
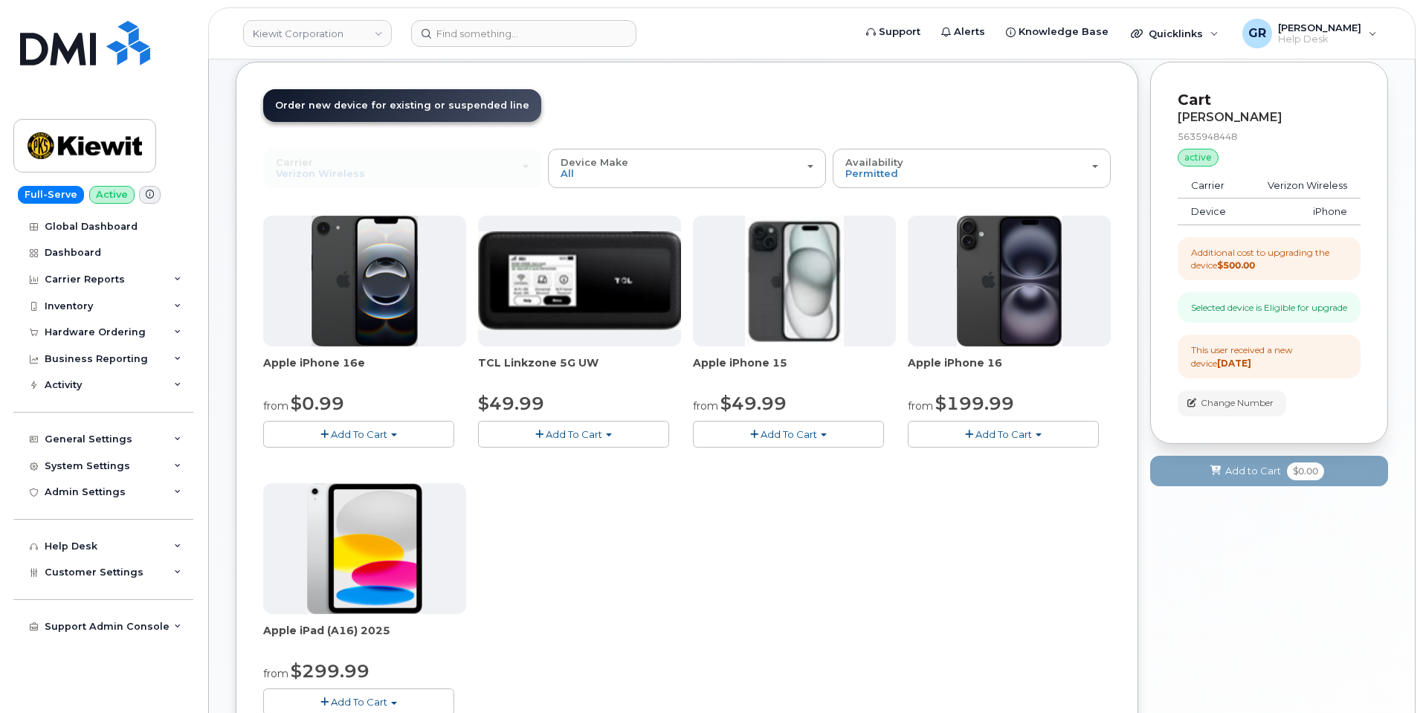
scroll to position [149, 0]
